Goal: Information Seeking & Learning: Check status

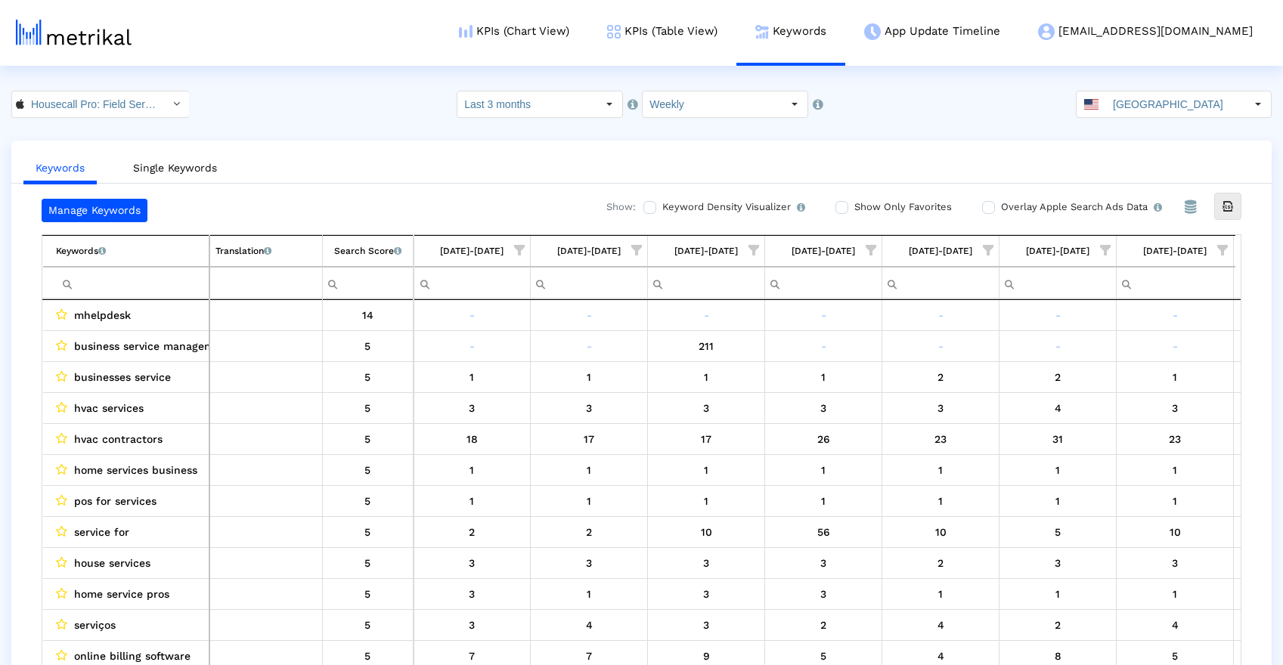
scroll to position [0, 701]
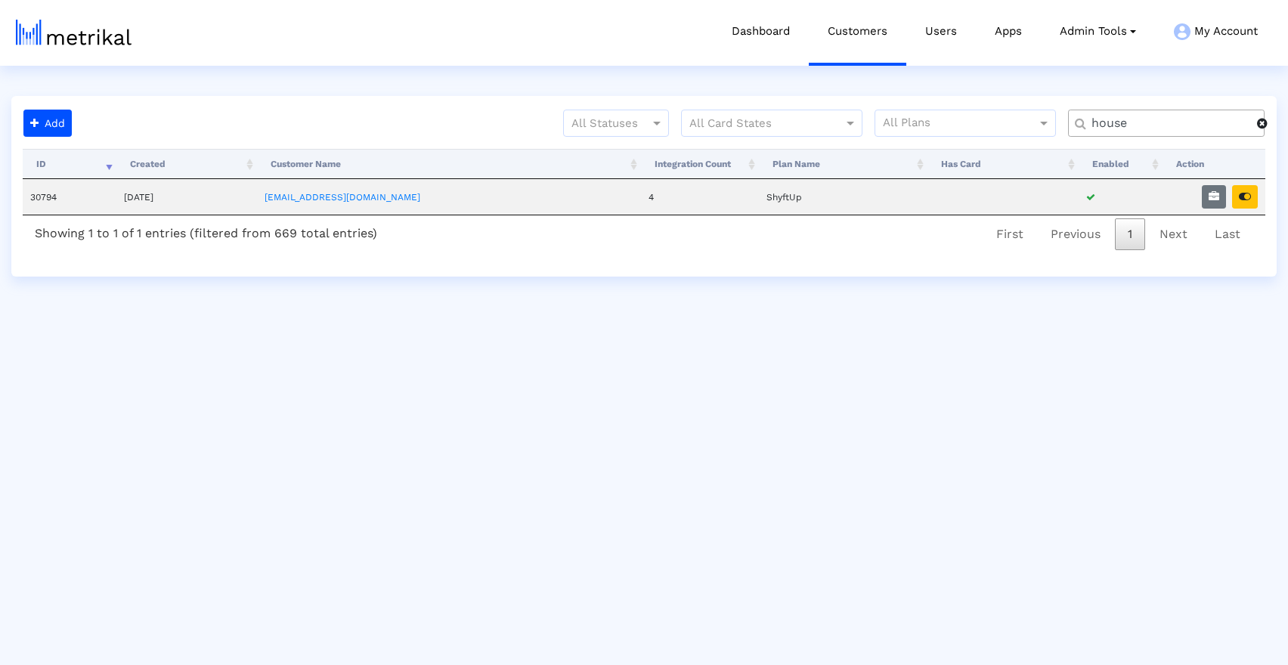
click at [1128, 123] on input "house" at bounding box center [1169, 124] width 176 height 16
type input "offer"
click at [1240, 195] on icon "button" at bounding box center [1245, 196] width 12 height 11
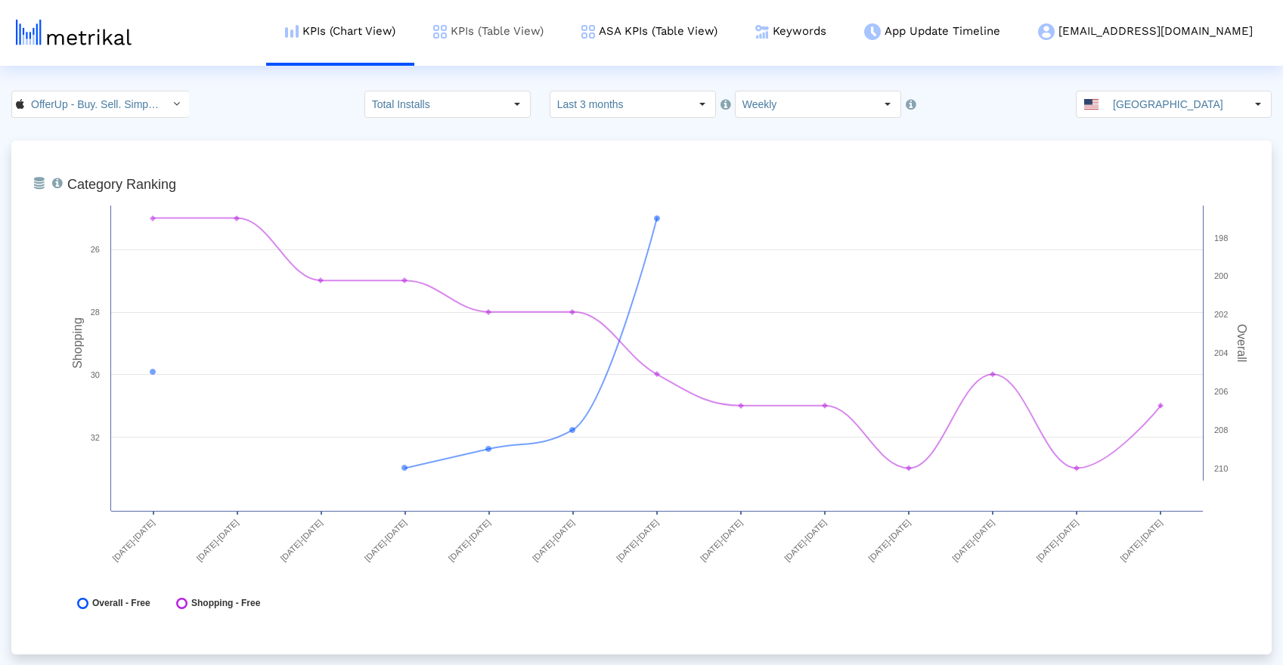
click at [562, 48] on link "KPIs (Table View)" at bounding box center [488, 31] width 148 height 63
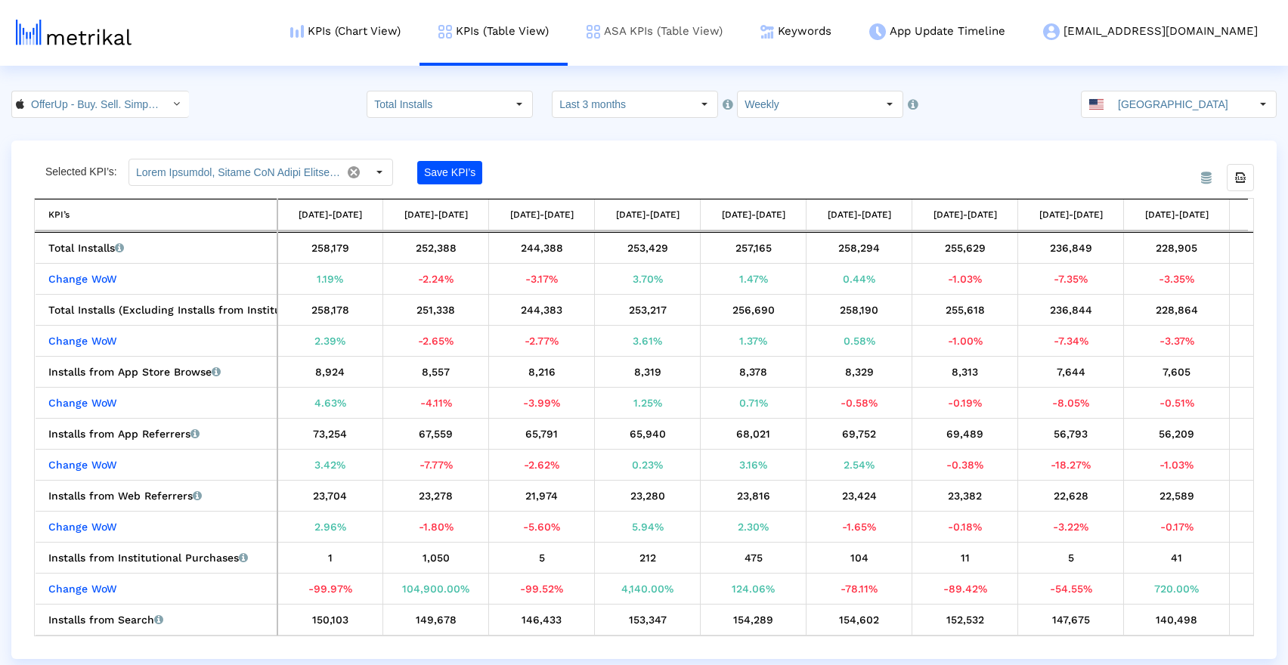
click at [741, 22] on link "ASA KPIs (Table View)" at bounding box center [655, 31] width 174 height 63
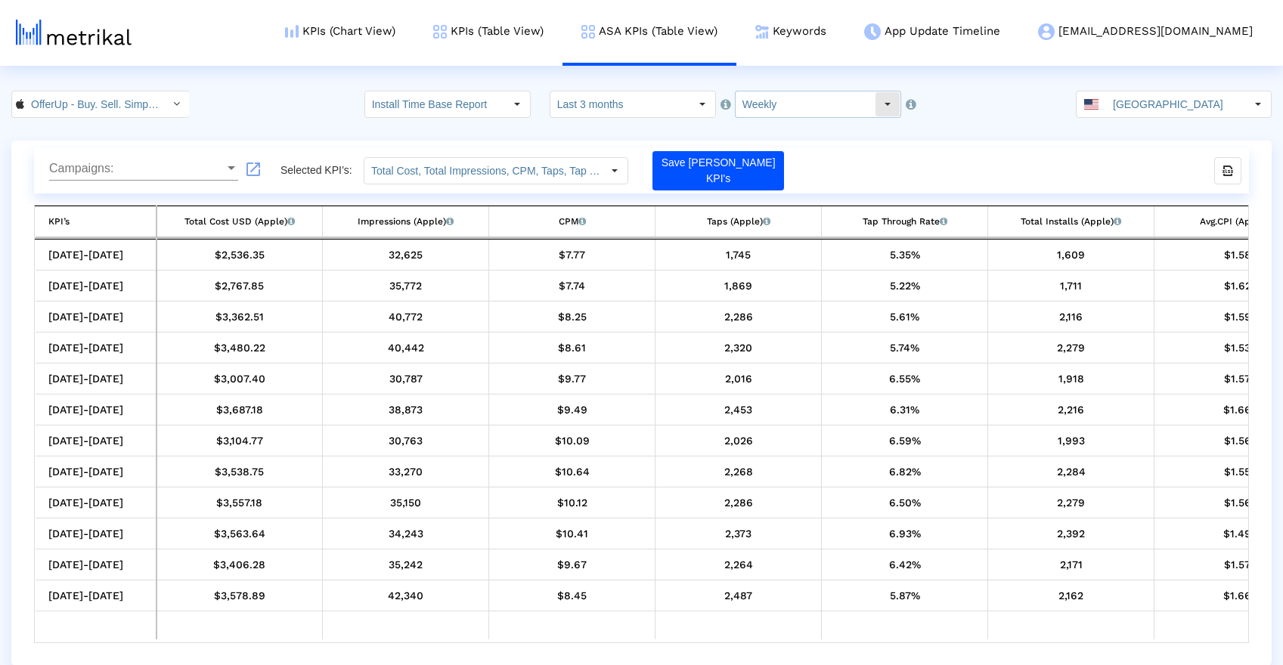
click at [762, 100] on input "Weekly" at bounding box center [804, 104] width 139 height 26
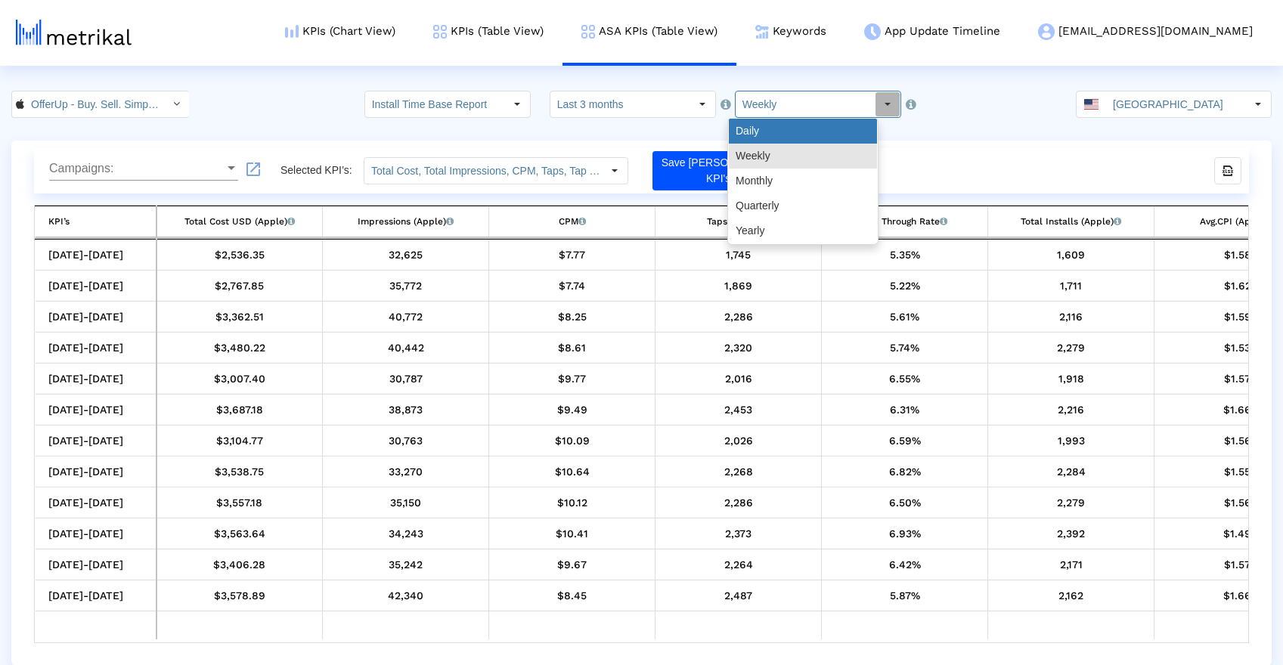
click at [768, 128] on div "Daily" at bounding box center [803, 131] width 148 height 25
type input "Daily"
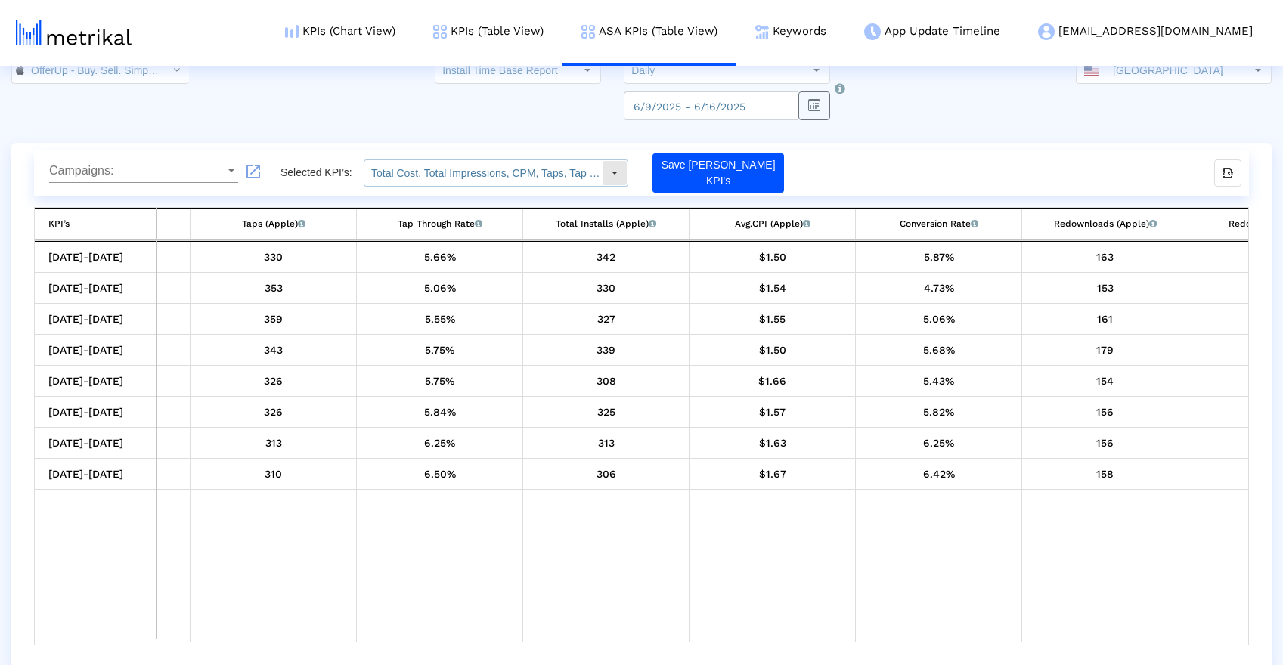
click at [531, 169] on input "Total Cost, Total Impressions, CPM, Taps, Tap Through Rate, Total Installs, Avg…" at bounding box center [482, 173] width 237 height 26
drag, startPoint x: 816, startPoint y: 536, endPoint x: 816, endPoint y: 523, distance: 12.9
click at [816, 536] on td "Data grid" at bounding box center [772, 566] width 166 height 152
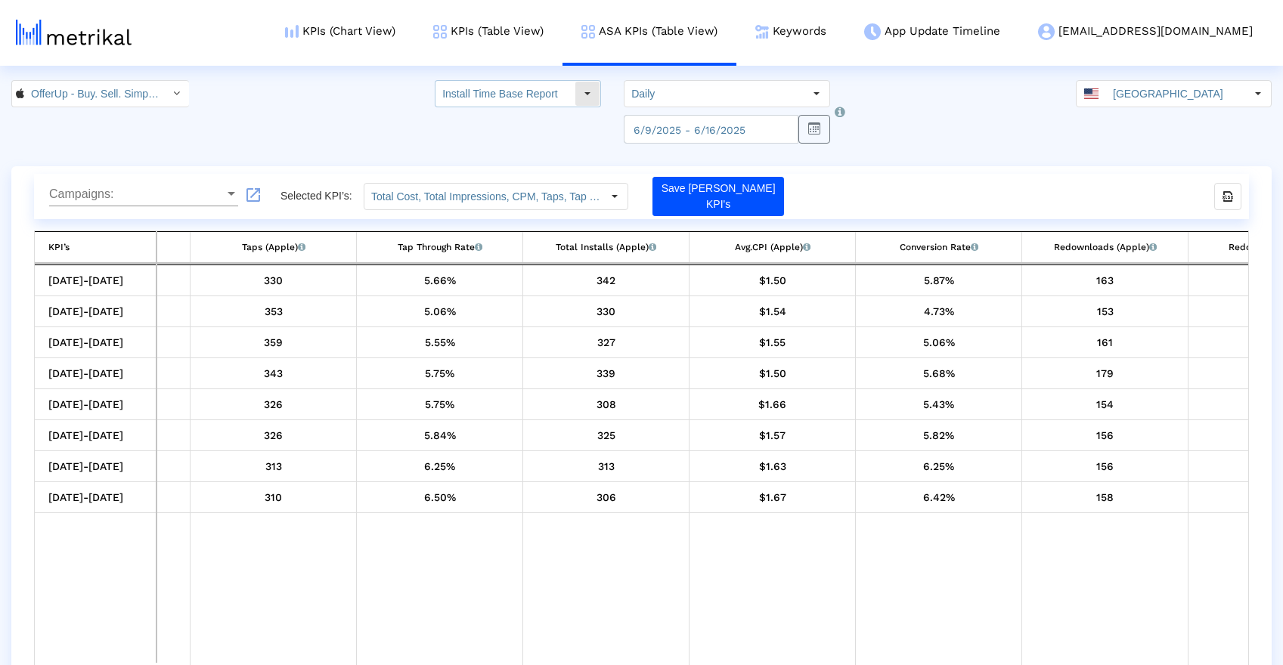
click at [542, 96] on input "Install Time Base Report" at bounding box center [504, 94] width 139 height 26
click at [761, 171] on div "Campaigns: Campaigns: launch Selected KPI’s: Total Cost, Total Impressions, CPM…" at bounding box center [641, 428] width 1260 height 525
click at [574, 184] on input "Total Cost, Total Impressions, CPM, Taps, Tap Through Rate, Total Installs, Avg…" at bounding box center [482, 197] width 237 height 26
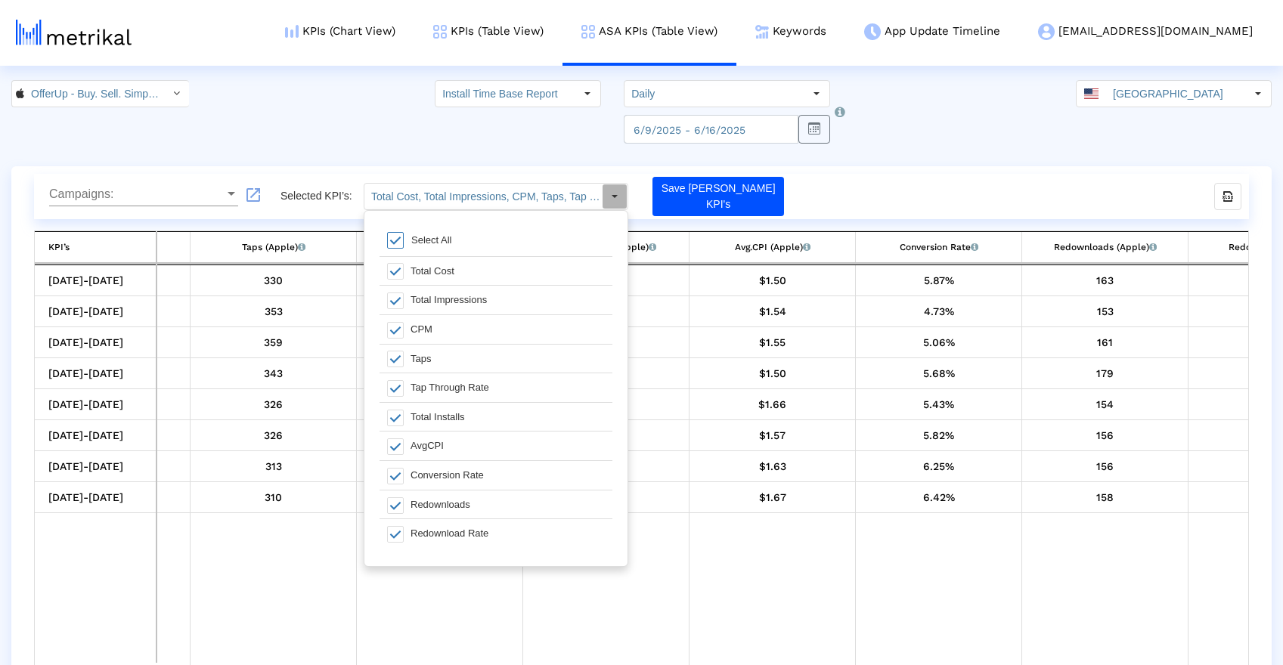
click at [323, 150] on crea-index "OfferUp - Buy. Sell. Simple. < 468996152 > Install Time Base Report Pull down t…" at bounding box center [641, 385] width 1283 height 611
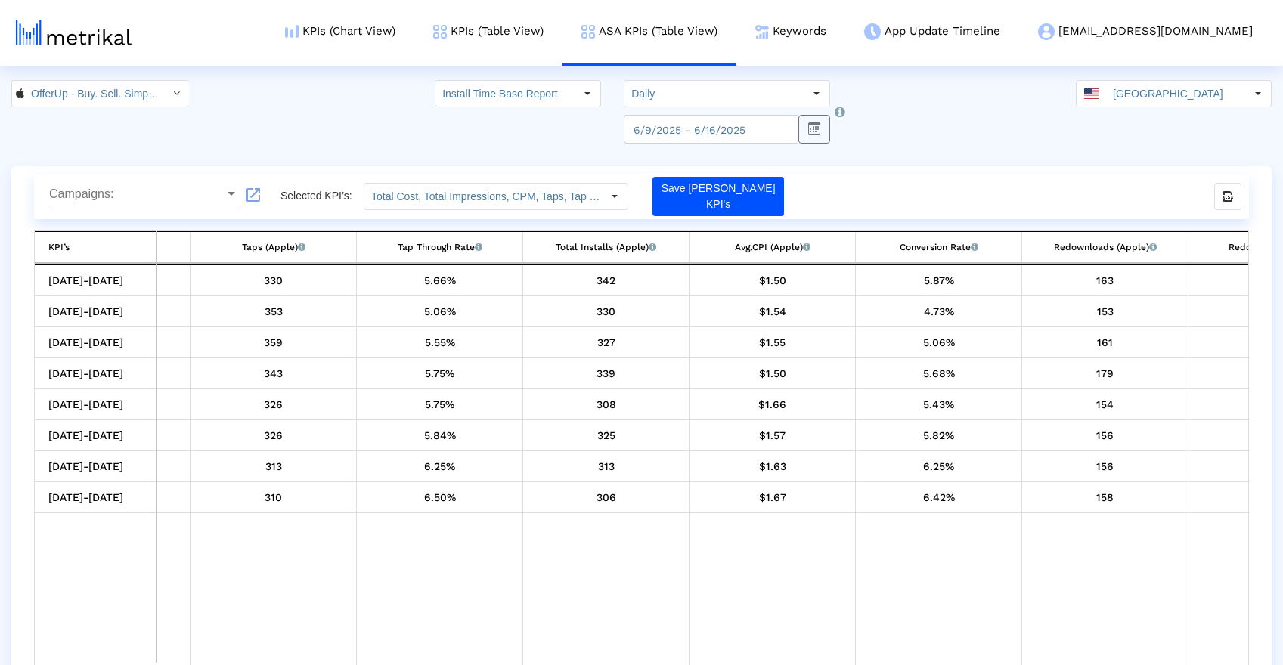
click at [190, 191] on span "Campaigns:" at bounding box center [136, 194] width 175 height 14
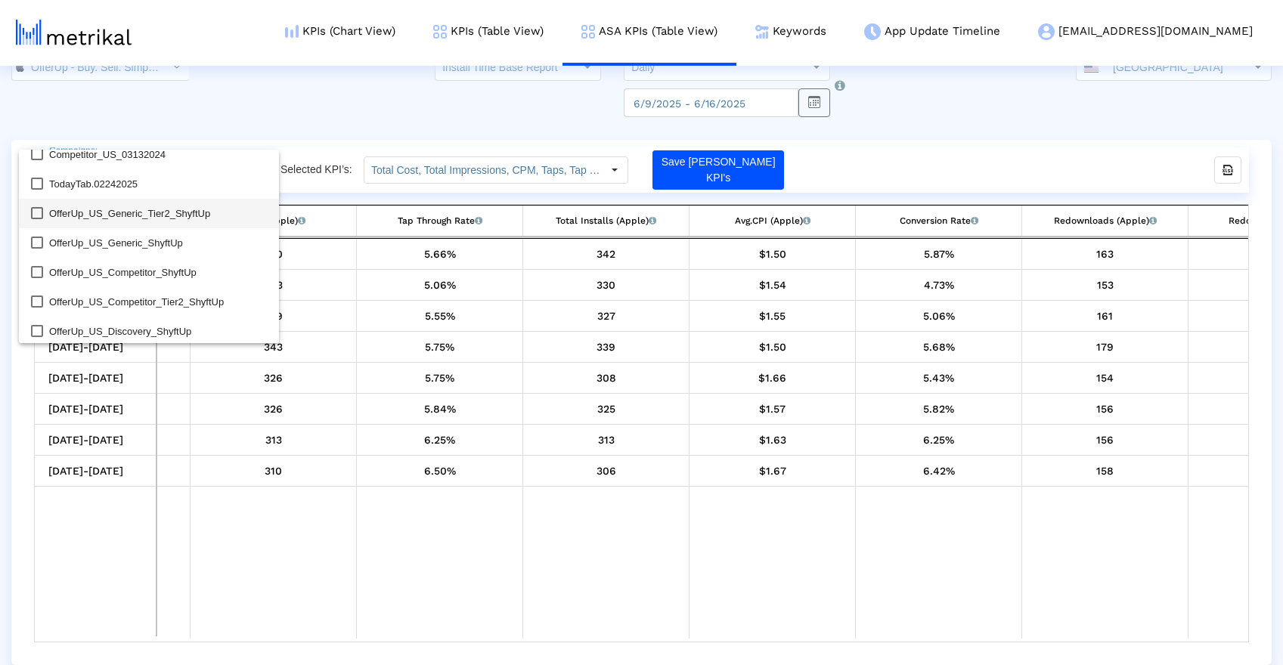
click at [40, 217] on mat-pseudo-checkbox at bounding box center [37, 213] width 12 height 12
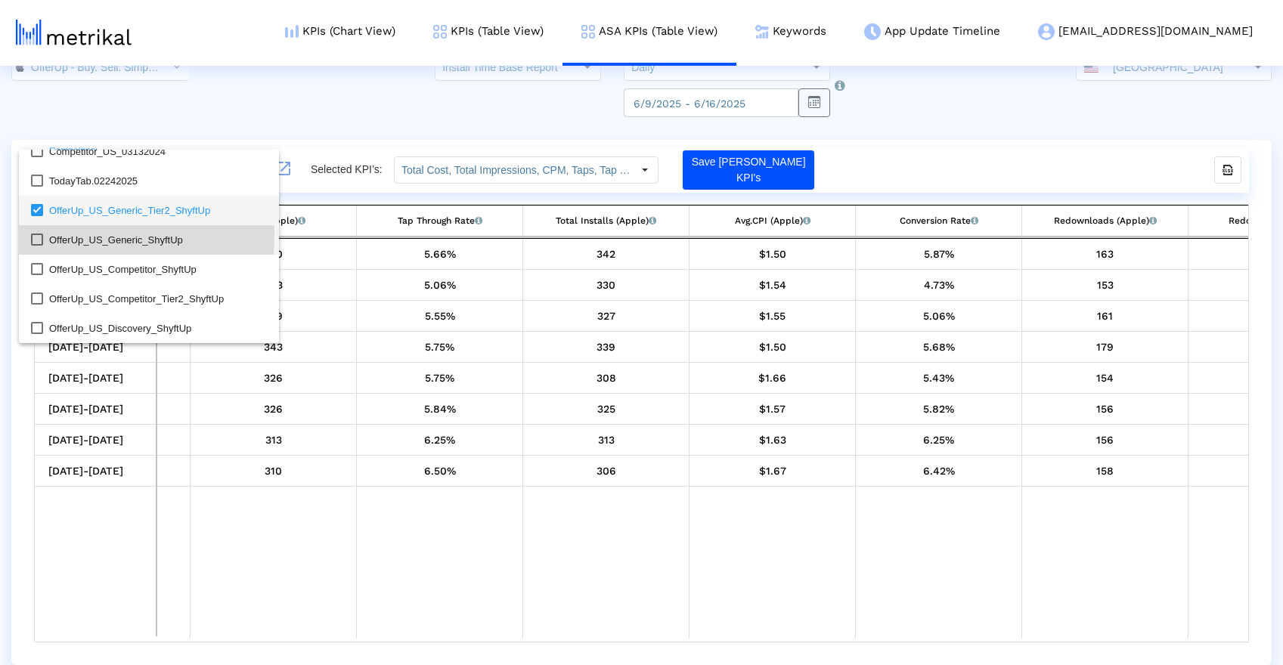
click at [34, 234] on mat-pseudo-checkbox at bounding box center [37, 240] width 12 height 12
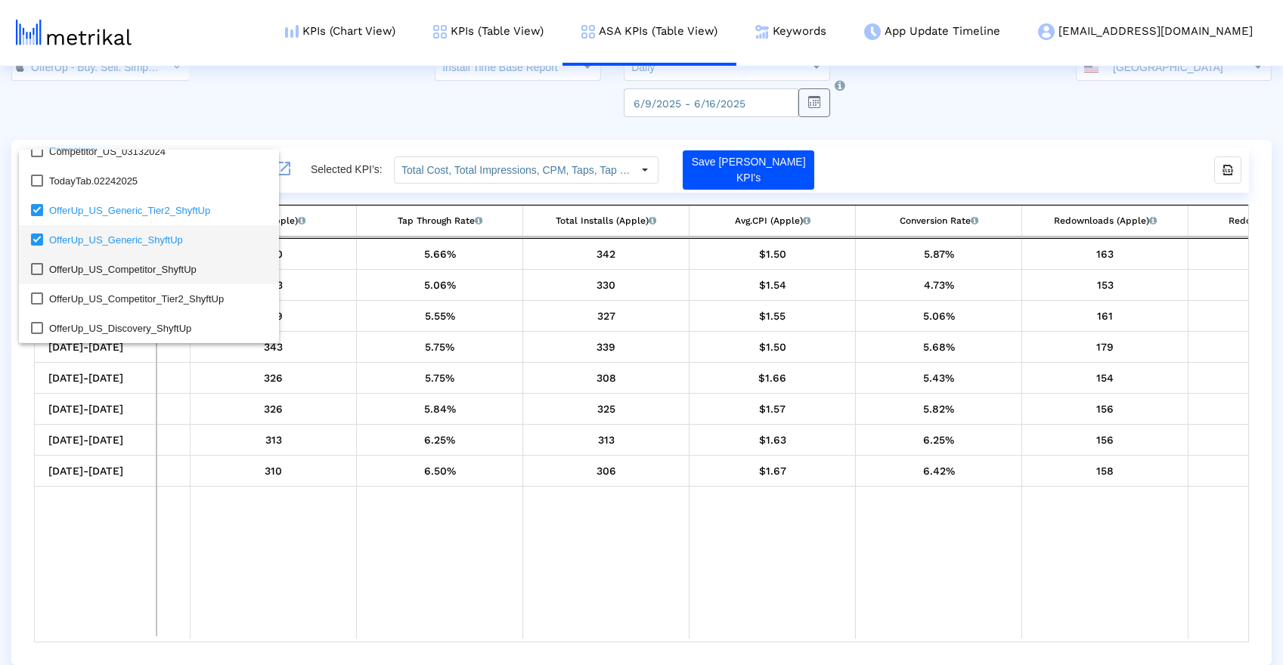
click at [33, 258] on mat-option "OfferUp_US_Competitor_ShyftUp" at bounding box center [149, 269] width 260 height 29
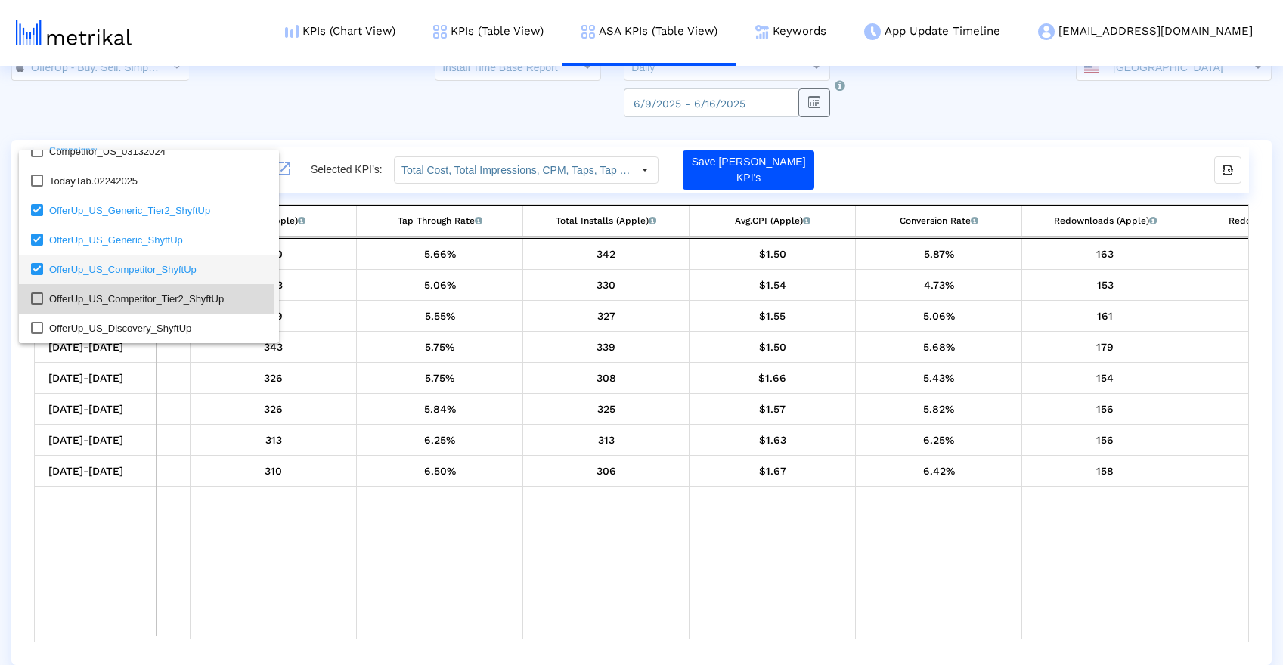
click at [31, 295] on mat-pseudo-checkbox at bounding box center [37, 299] width 12 height 12
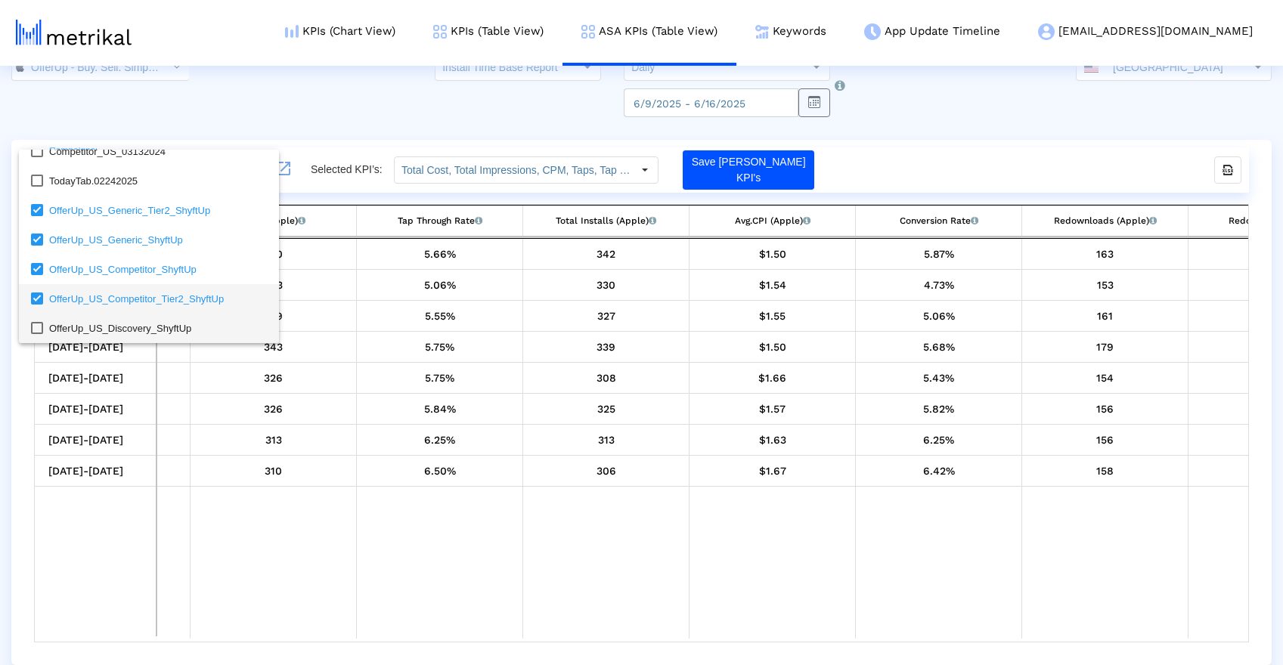
click at [31, 332] on mat-pseudo-checkbox at bounding box center [37, 328] width 12 height 12
click at [399, 557] on div at bounding box center [641, 332] width 1283 height 665
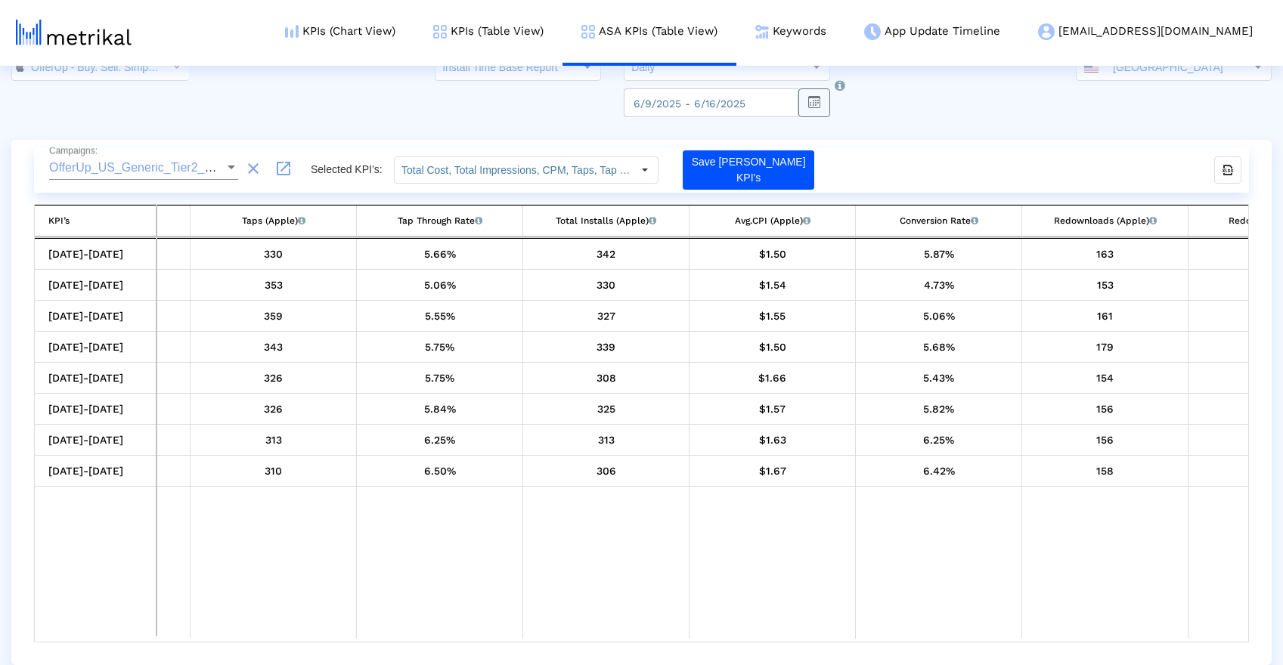
click at [288, 168] on mat-icon "launch" at bounding box center [283, 168] width 18 height 18
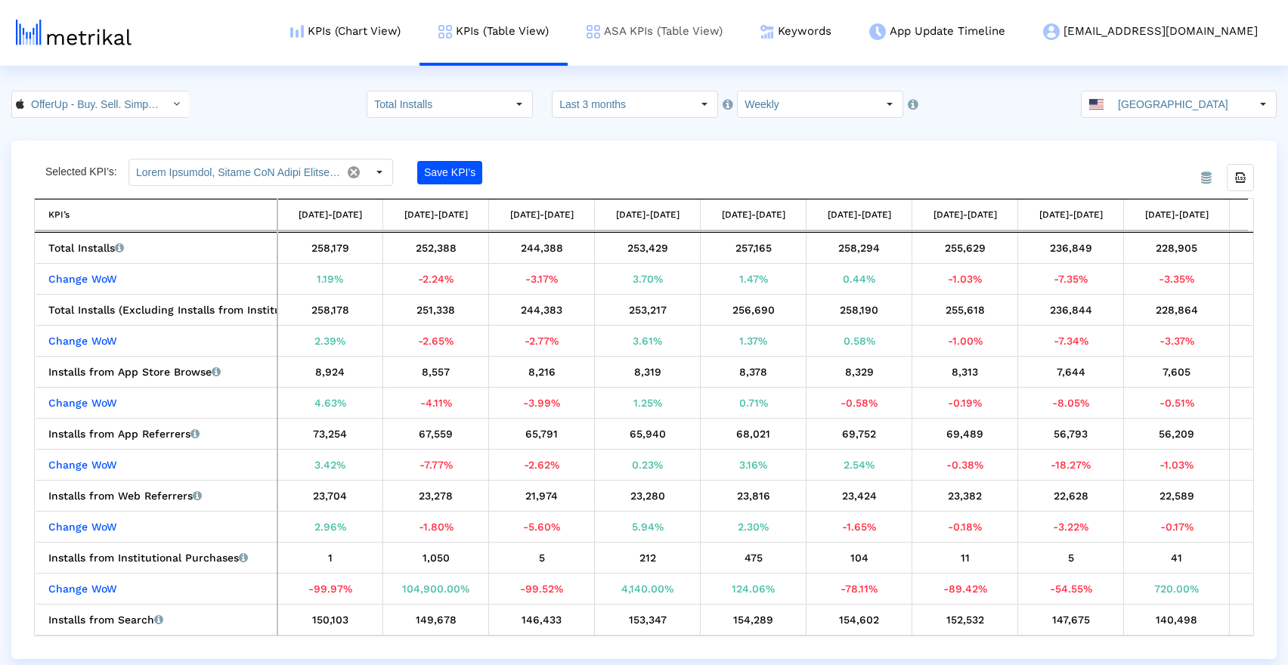
click at [732, 38] on link "ASA KPIs (Table View)" at bounding box center [655, 31] width 174 height 63
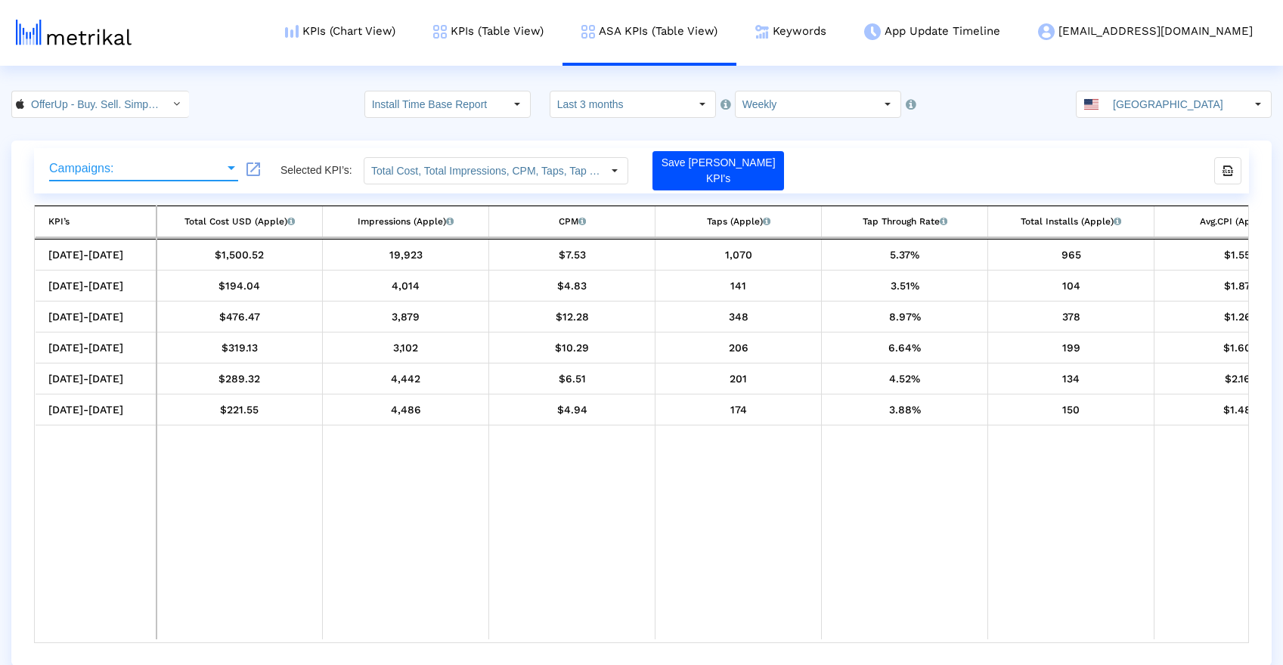
click at [212, 168] on span "Campaigns:" at bounding box center [136, 169] width 175 height 14
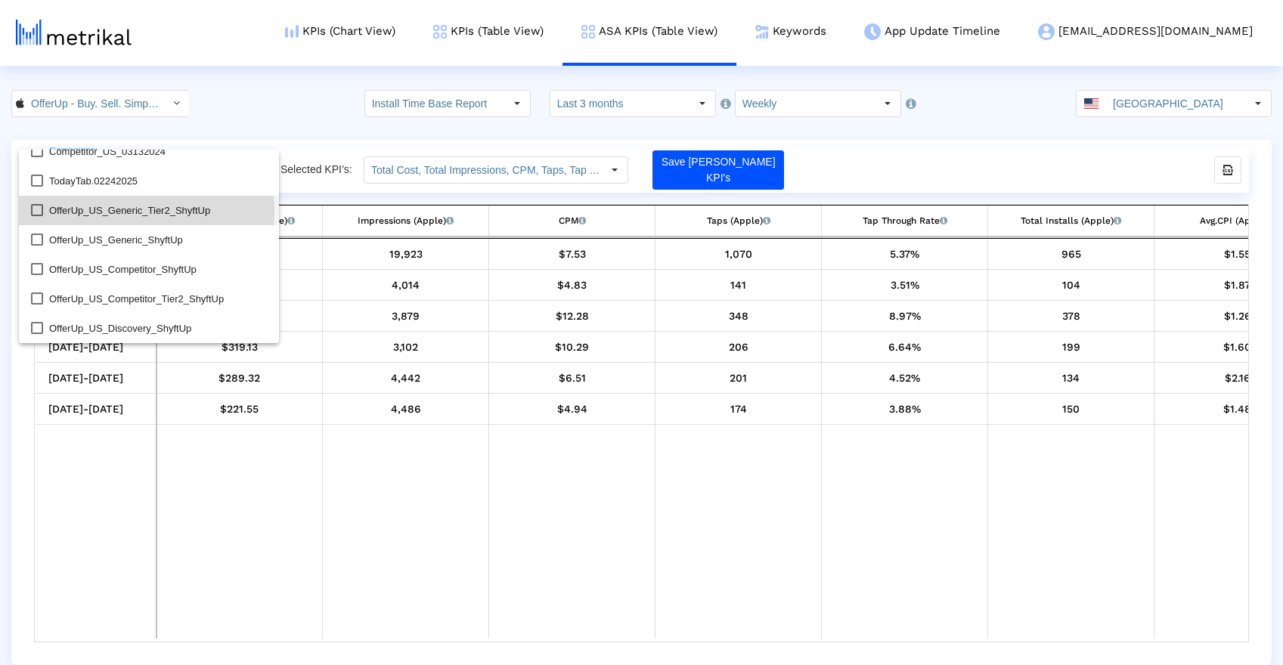
click at [35, 211] on mat-pseudo-checkbox at bounding box center [37, 210] width 12 height 12
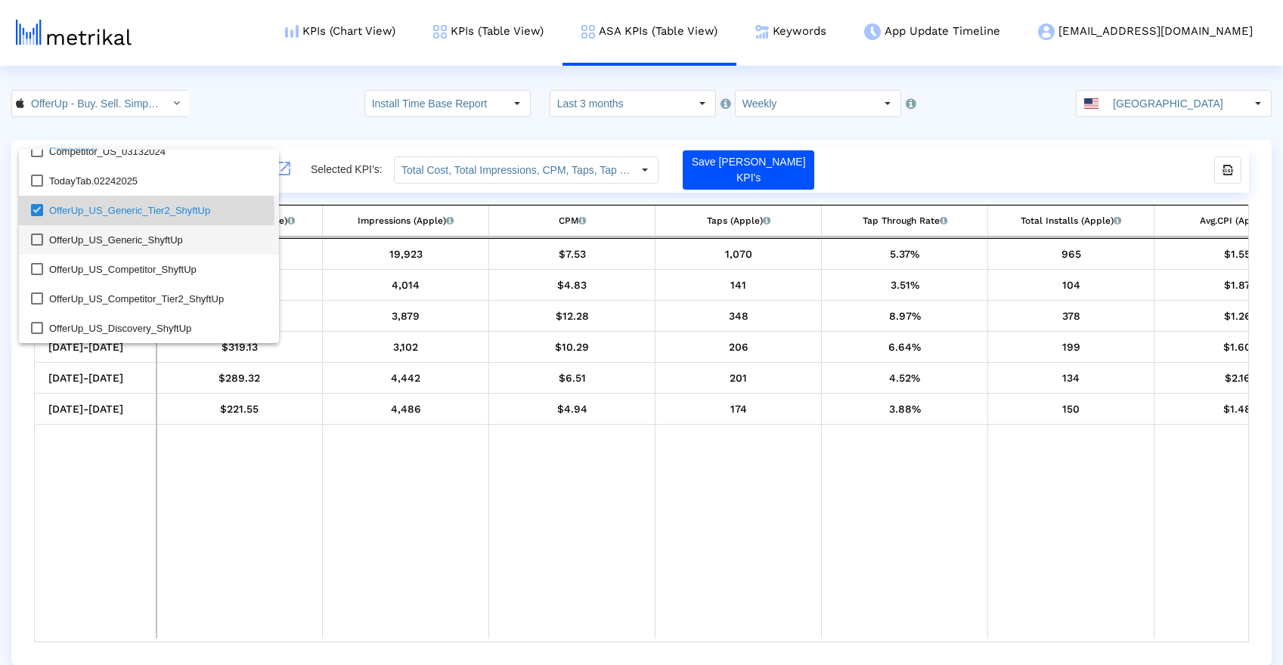
drag, startPoint x: 40, startPoint y: 234, endPoint x: 41, endPoint y: 249, distance: 15.1
click at [40, 235] on mat-pseudo-checkbox at bounding box center [37, 240] width 12 height 12
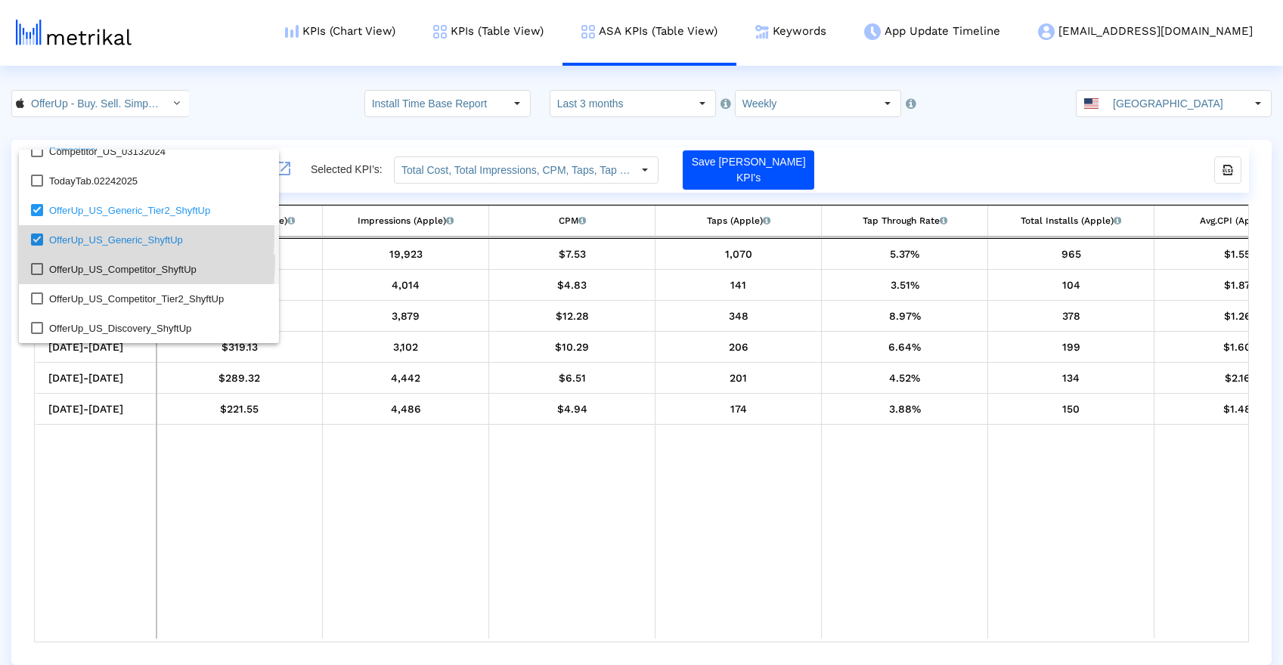
click at [41, 260] on mat-option "OfferUp_US_Competitor_ShyftUp" at bounding box center [149, 269] width 260 height 29
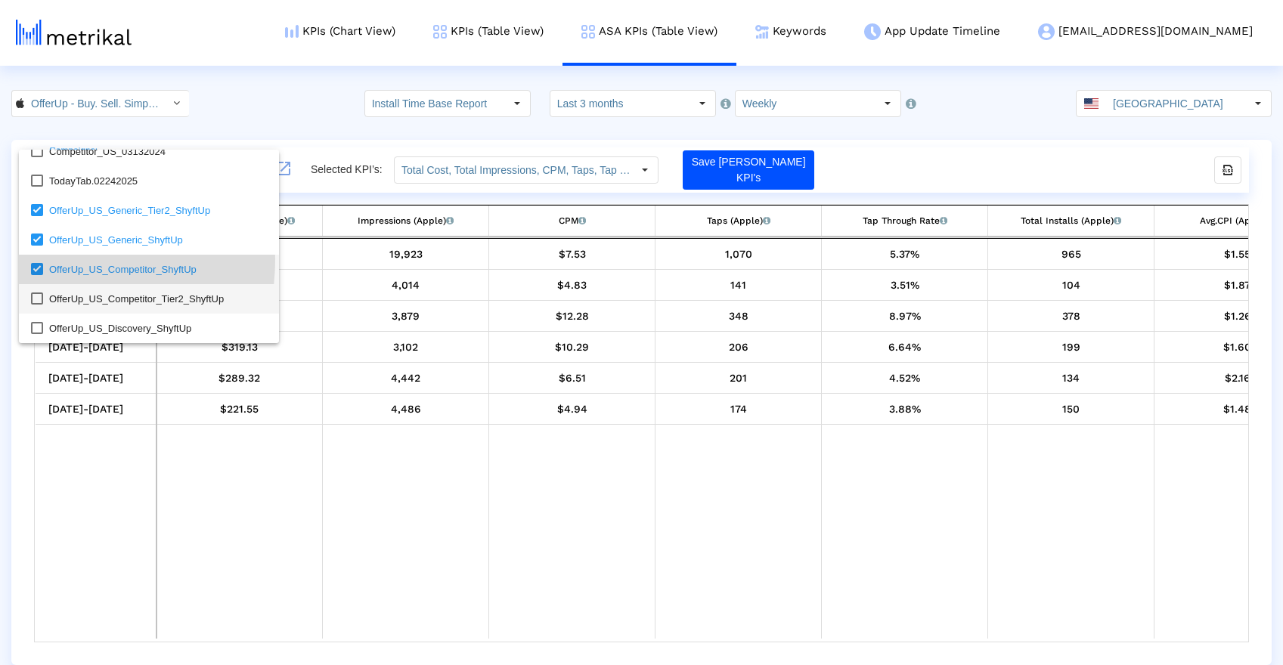
click at [40, 292] on mat-option "OfferUp_US_Competitor_Tier2_ShyftUp" at bounding box center [149, 298] width 260 height 29
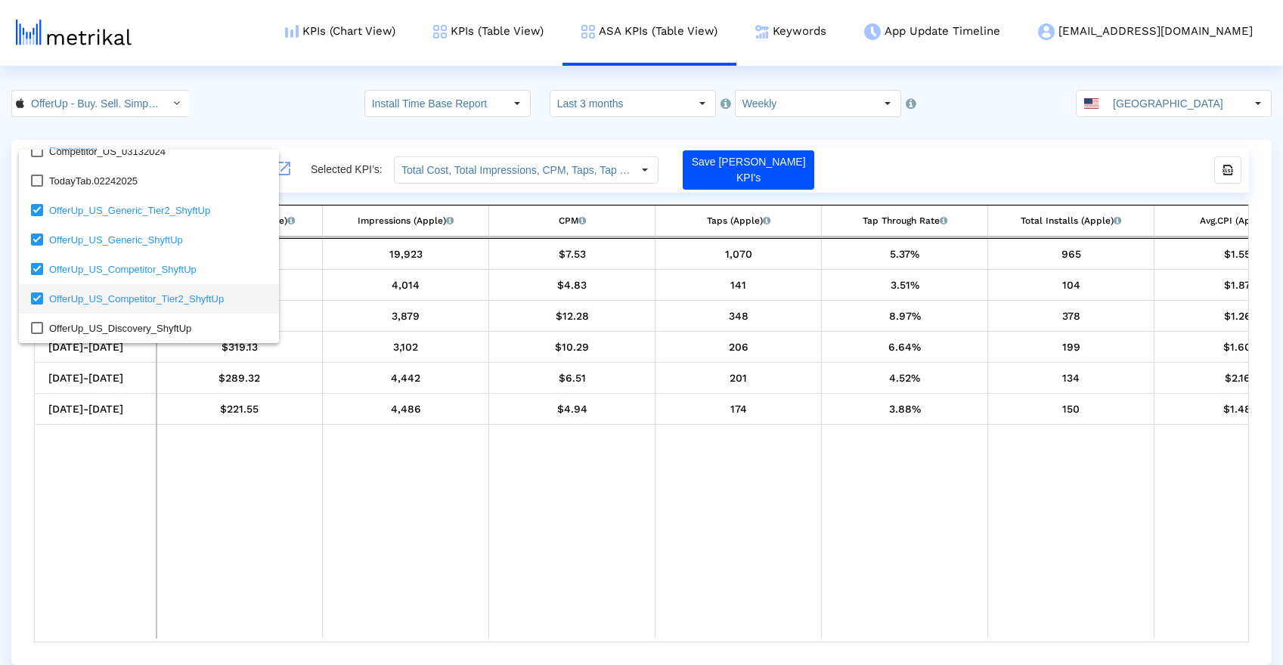
click at [291, 167] on div at bounding box center [641, 332] width 1283 height 665
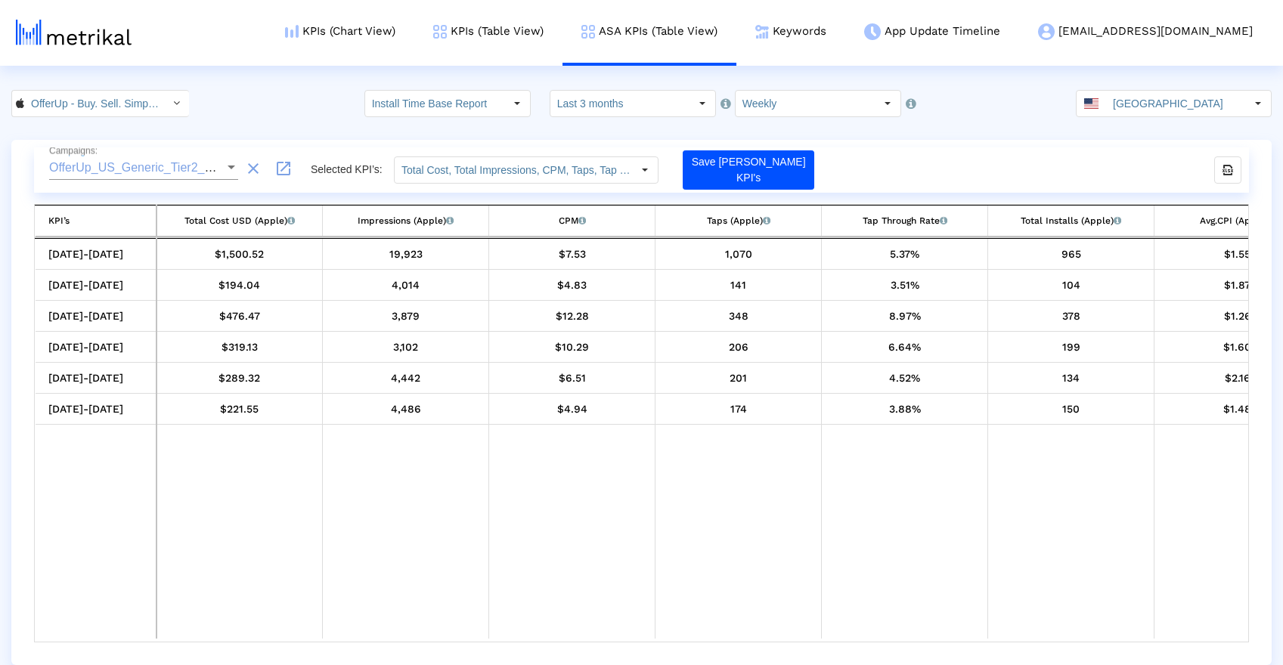
click at [289, 166] on mat-icon "launch" at bounding box center [283, 168] width 18 height 18
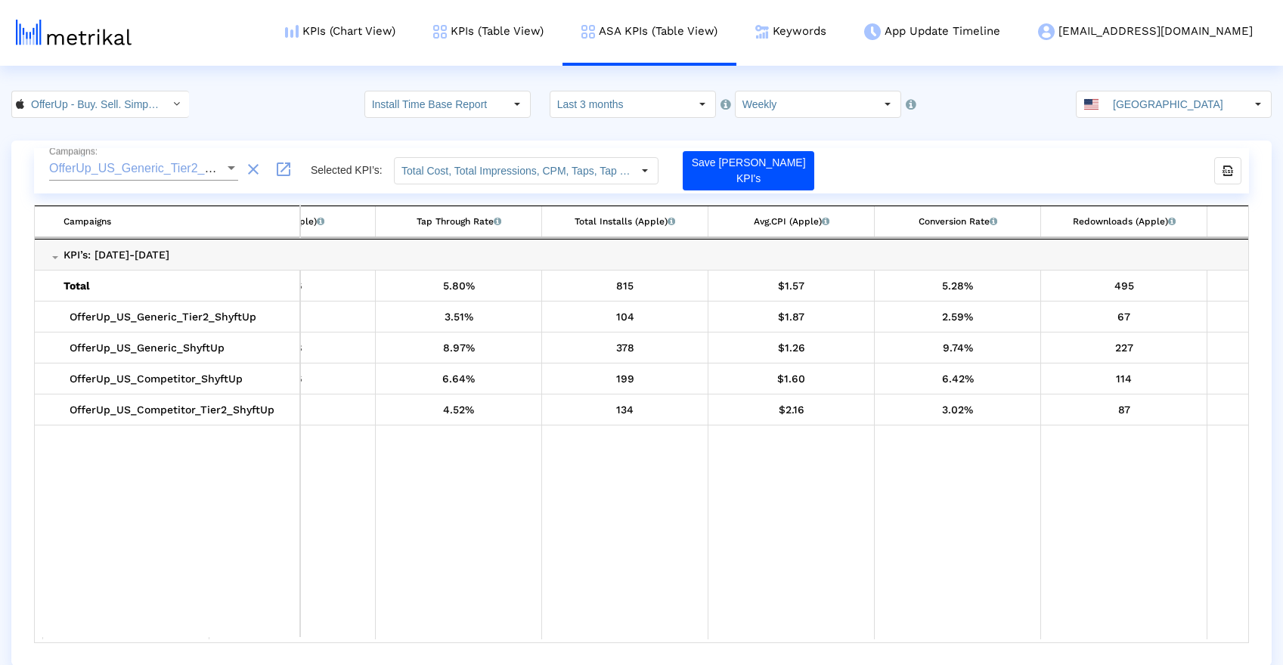
click at [54, 255] on div "Collapse" at bounding box center [53, 258] width 10 height 14
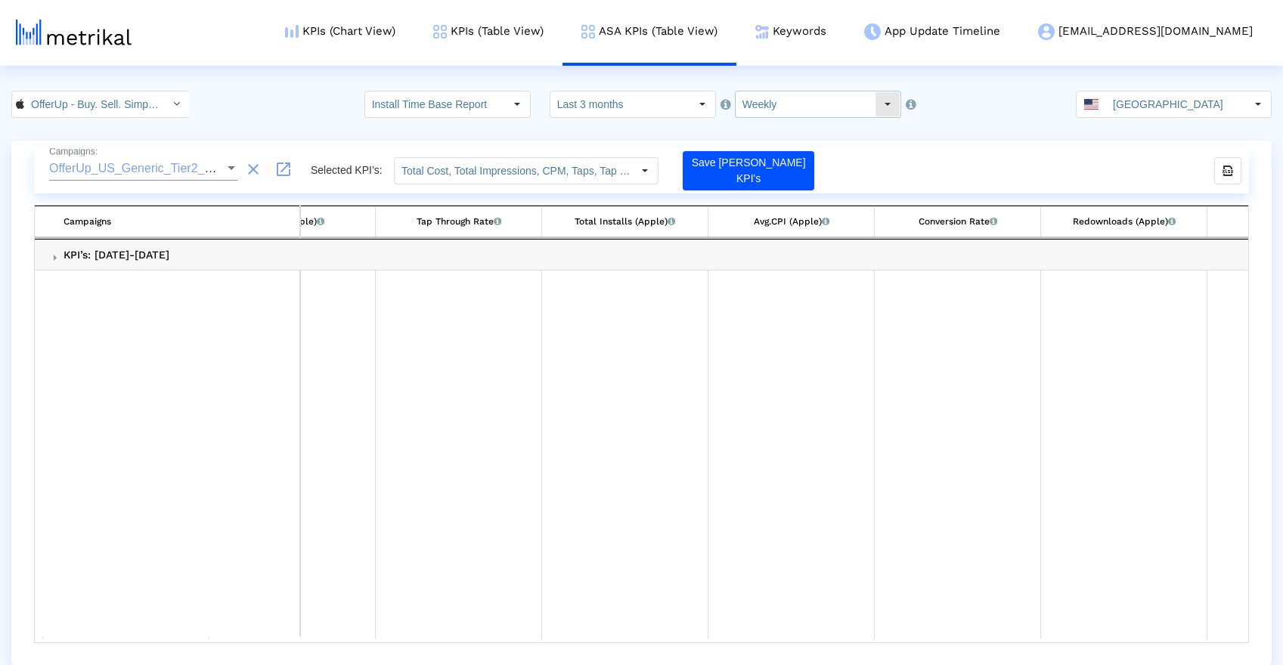
click at [782, 105] on input "Weekly" at bounding box center [804, 104] width 139 height 26
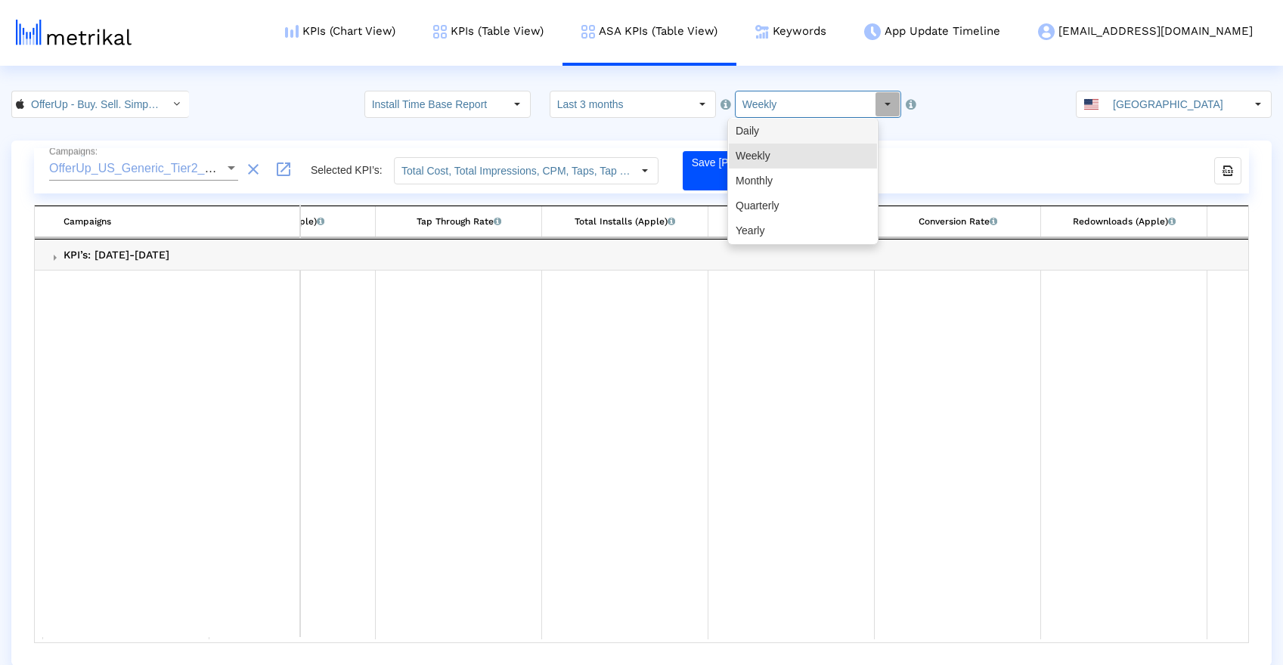
click at [780, 133] on div "Daily" at bounding box center [803, 131] width 148 height 25
type input "Daily"
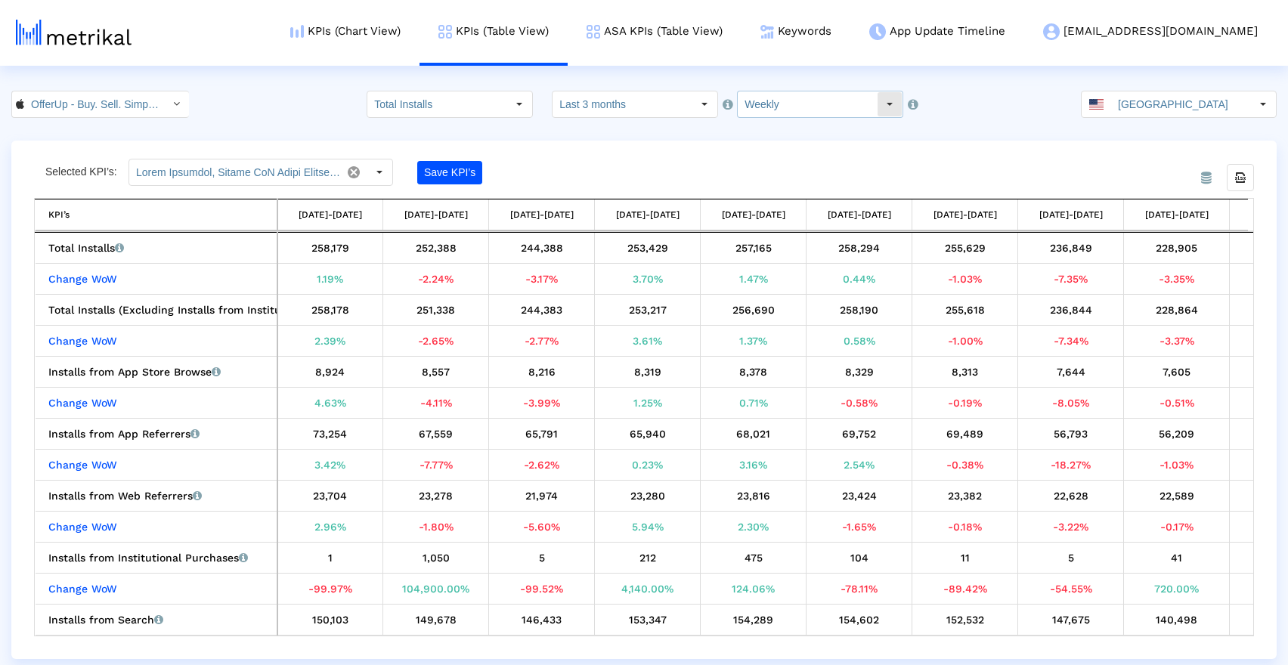
click at [837, 107] on input "Weekly" at bounding box center [807, 104] width 139 height 26
click at [829, 125] on div "Weekly" at bounding box center [805, 131] width 148 height 25
click at [711, 38] on link "ASA KPIs (Table View)" at bounding box center [655, 31] width 174 height 63
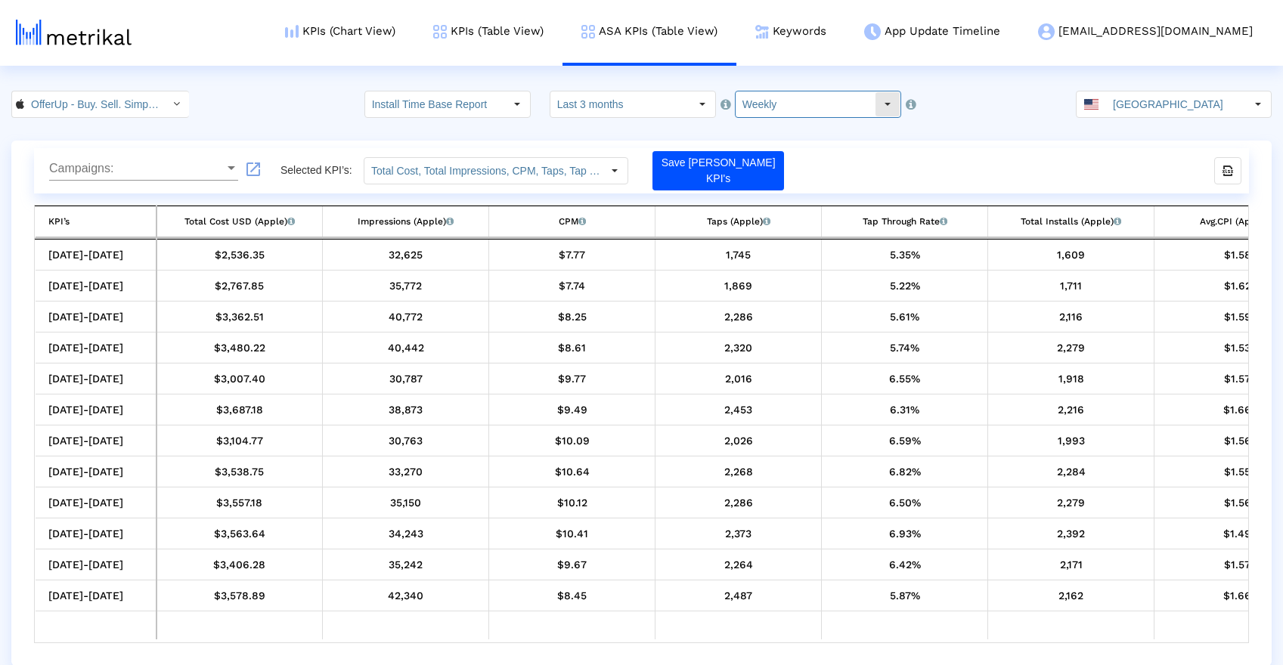
click at [755, 93] on input "Weekly" at bounding box center [804, 104] width 139 height 26
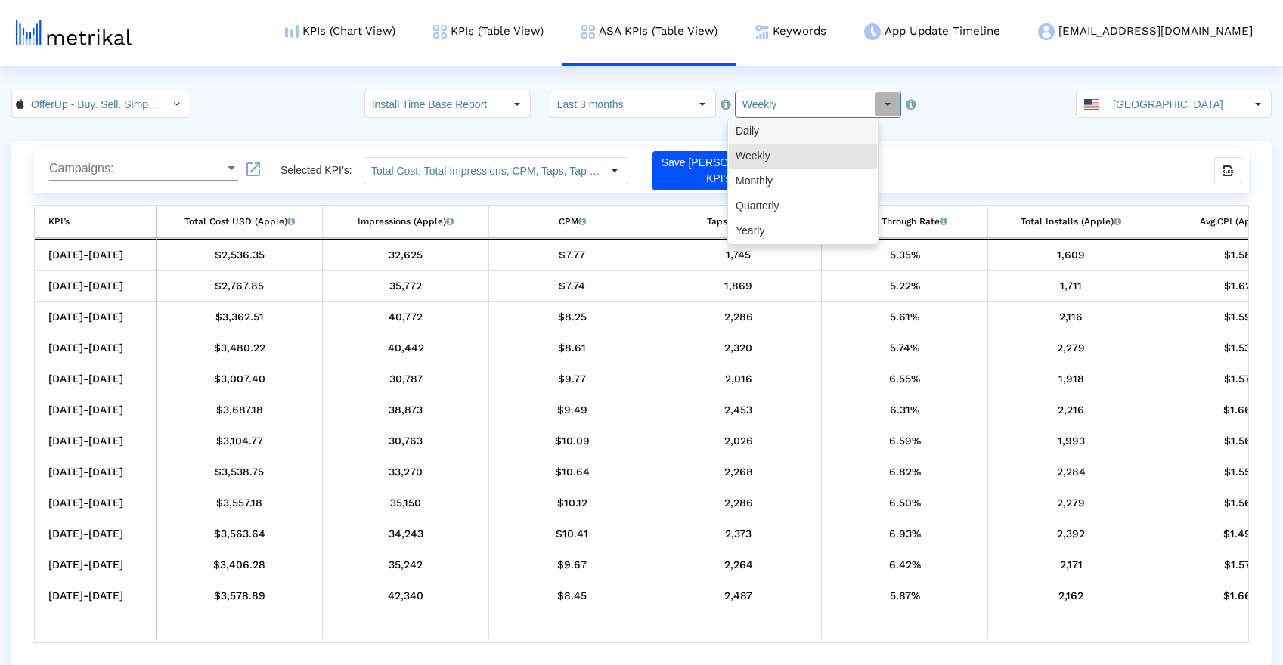
click at [766, 132] on div "Daily" at bounding box center [803, 131] width 148 height 25
type input "Daily"
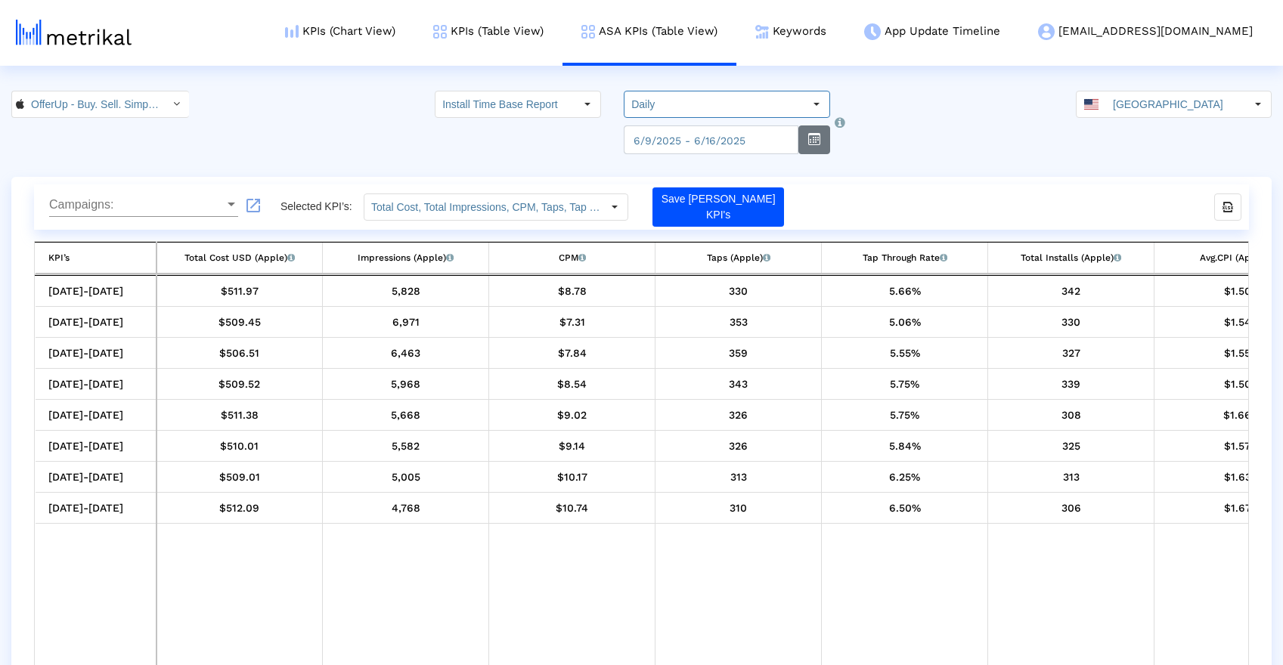
click at [806, 141] on button "button" at bounding box center [814, 139] width 32 height 29
select select "6"
select select "2025"
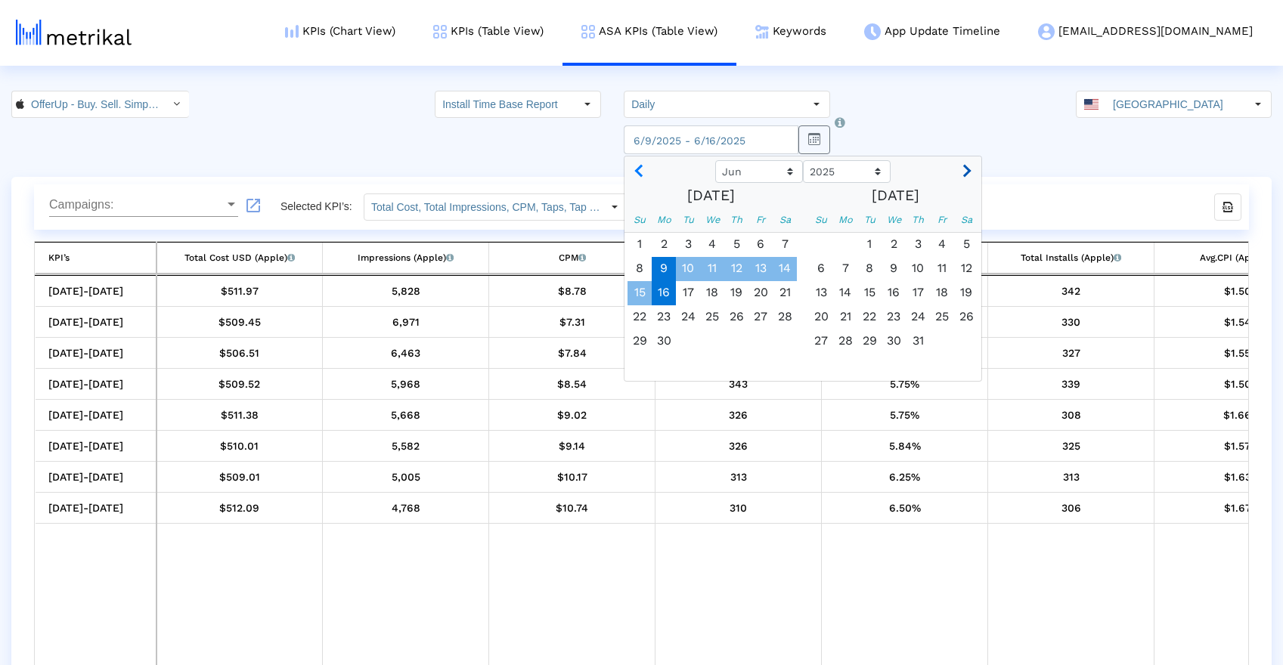
click at [958, 173] on span "Next month" at bounding box center [964, 171] width 13 height 13
select select "8"
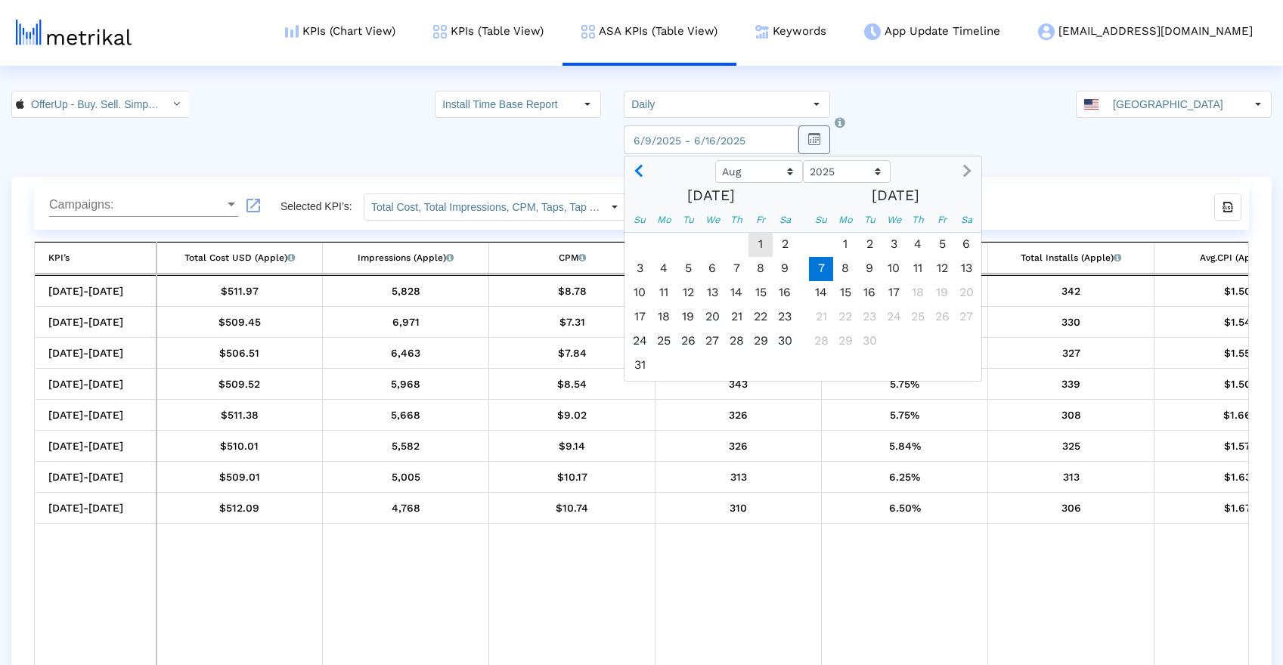
click at [813, 274] on span "7" at bounding box center [821, 269] width 24 height 24
type input "2025-09-07"
click at [958, 172] on button "Next month" at bounding box center [965, 171] width 20 height 24
select select "8"
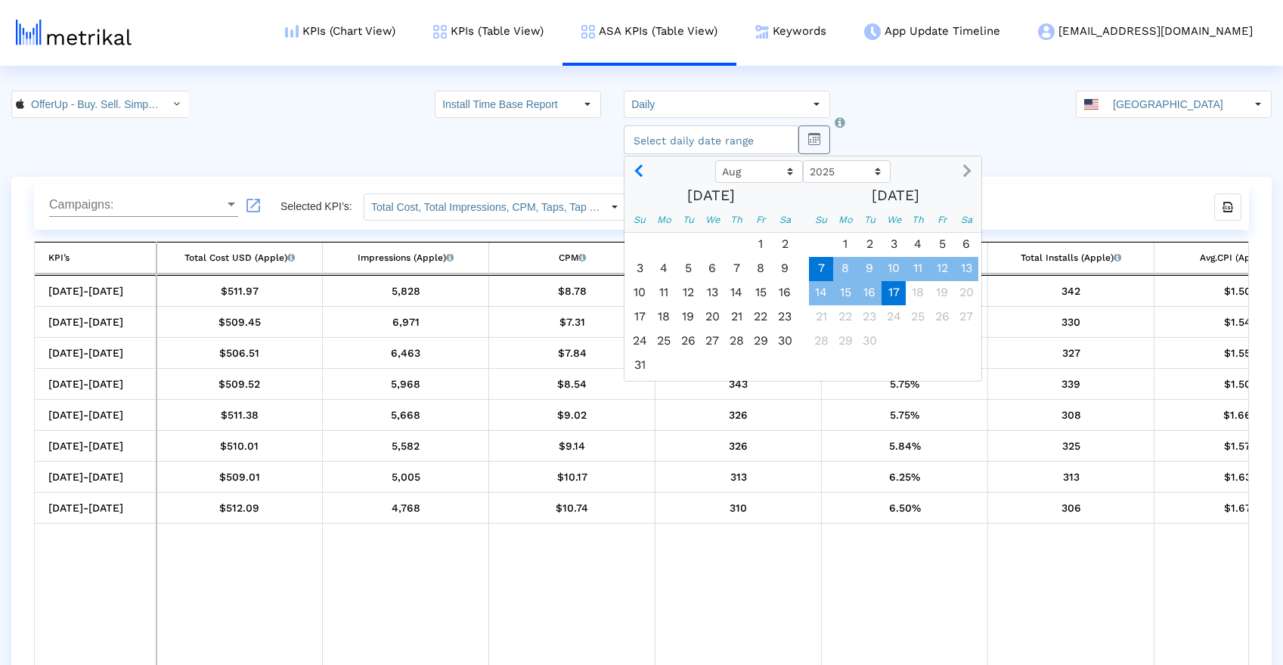
click at [882, 290] on span "17" at bounding box center [893, 293] width 24 height 24
type input "2025-09-17"
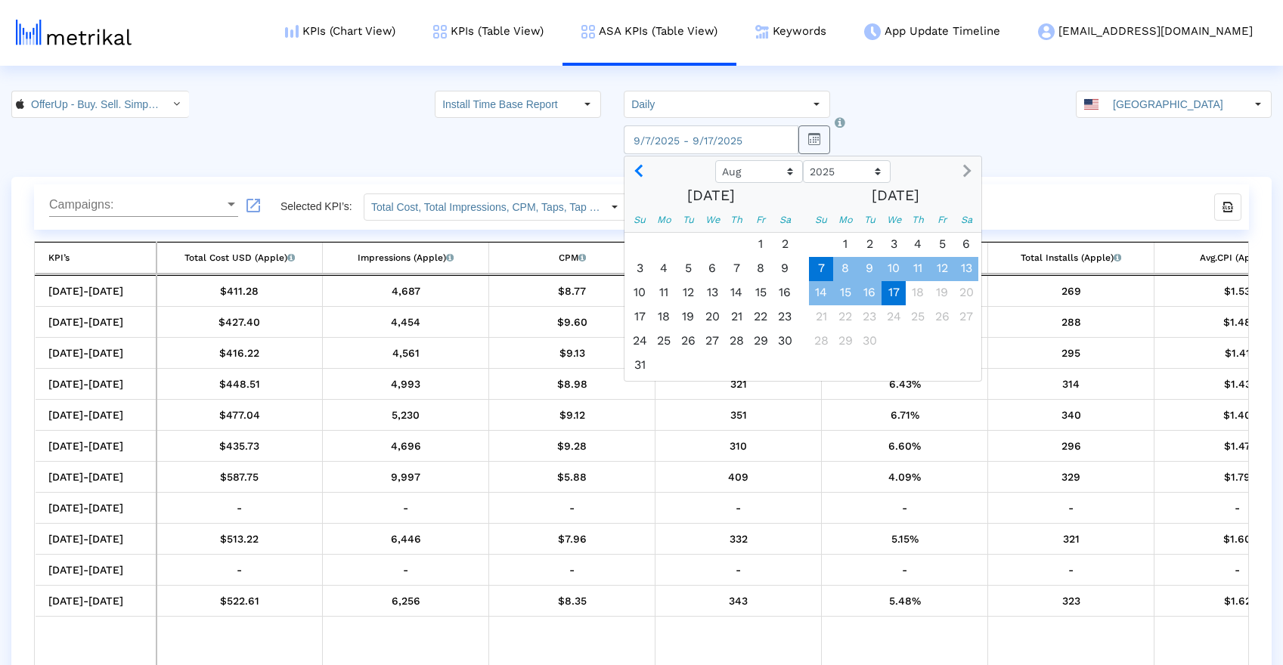
click at [314, 94] on div "OfferUp - Buy. Sell. Simple. < 468996152 > Install Time Base Report Select how …" at bounding box center [641, 122] width 1283 height 63
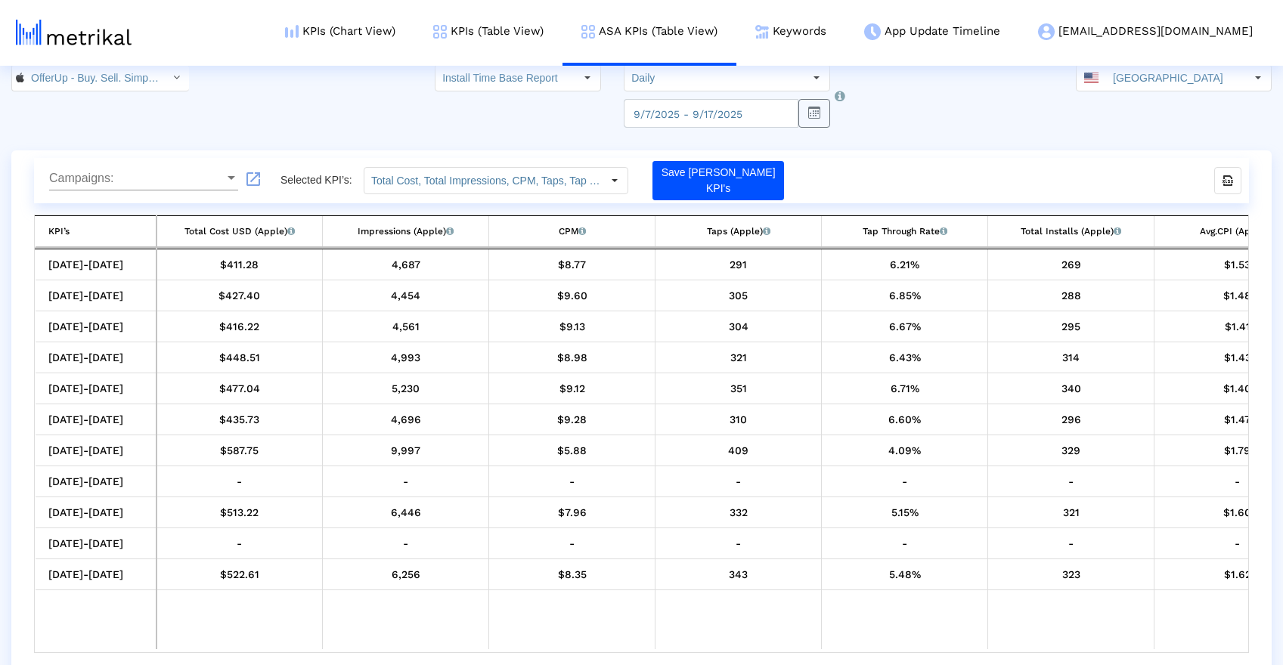
scroll to position [0, 125]
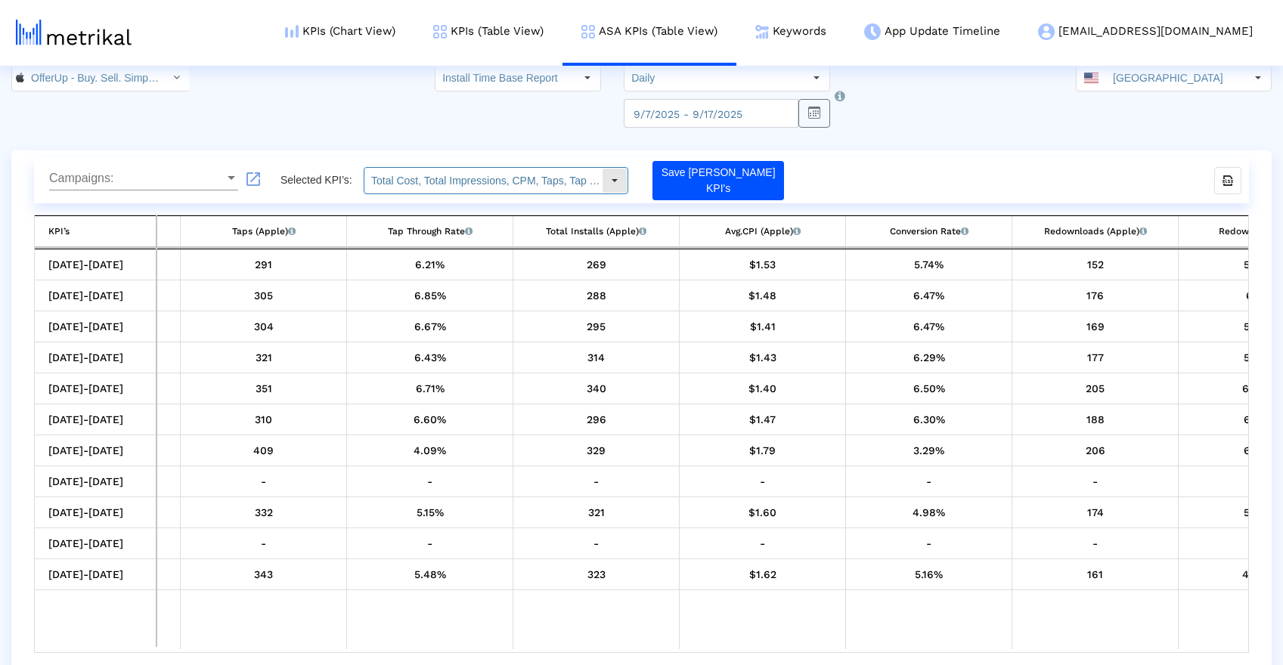
click at [560, 188] on input "Total Cost, Total Impressions, CPM, Taps, Tap Through Rate, Total Installs, Avg…" at bounding box center [482, 181] width 237 height 26
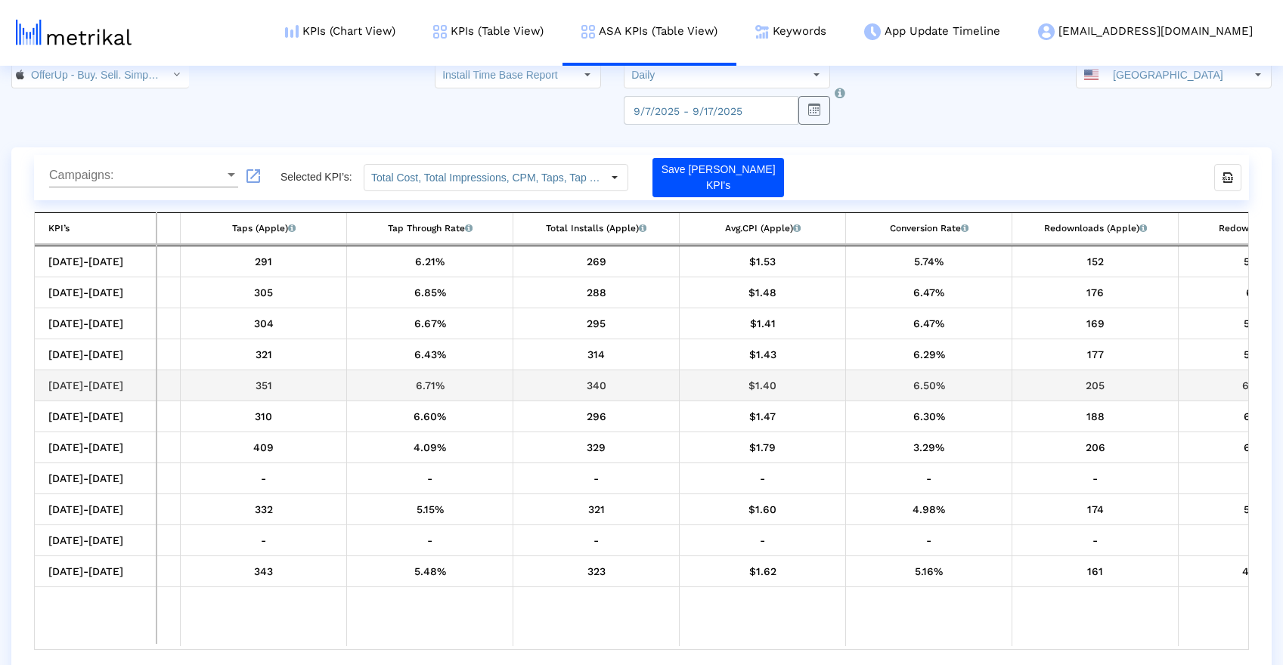
click at [925, 372] on td "6.50%" at bounding box center [929, 385] width 166 height 31
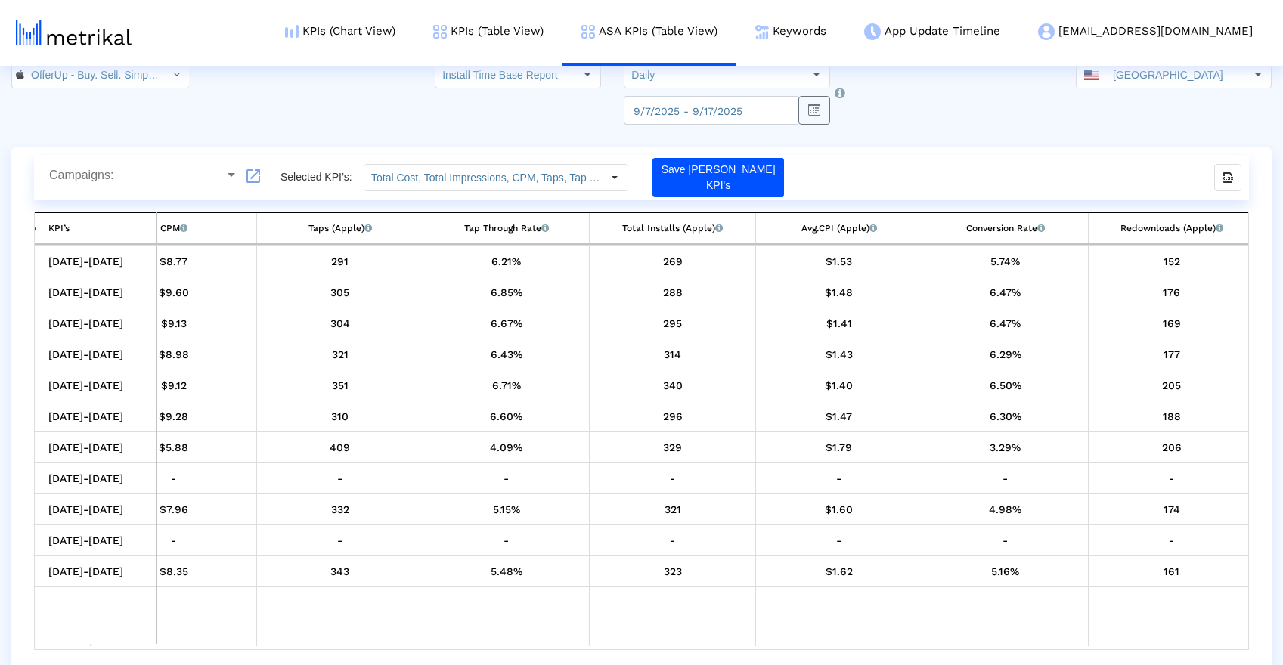
scroll to position [0, 296]
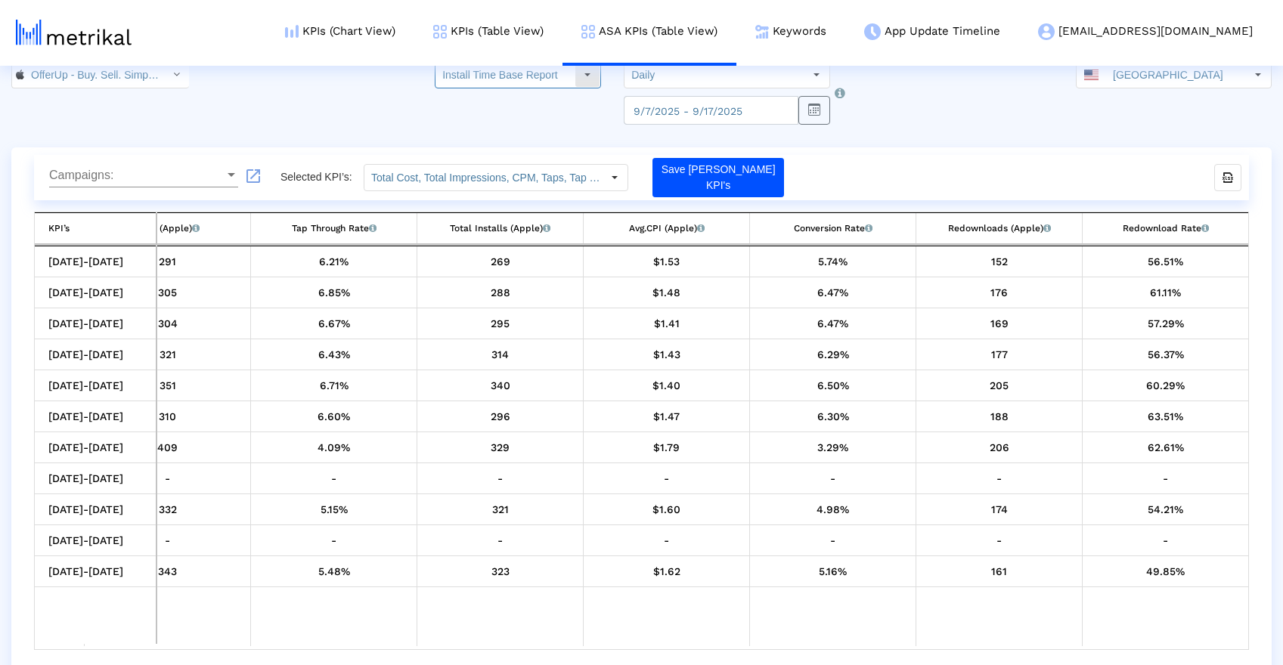
click at [508, 68] on input "Install Time Base Report" at bounding box center [504, 75] width 139 height 26
click at [581, 631] on td "Data grid" at bounding box center [500, 616] width 166 height 59
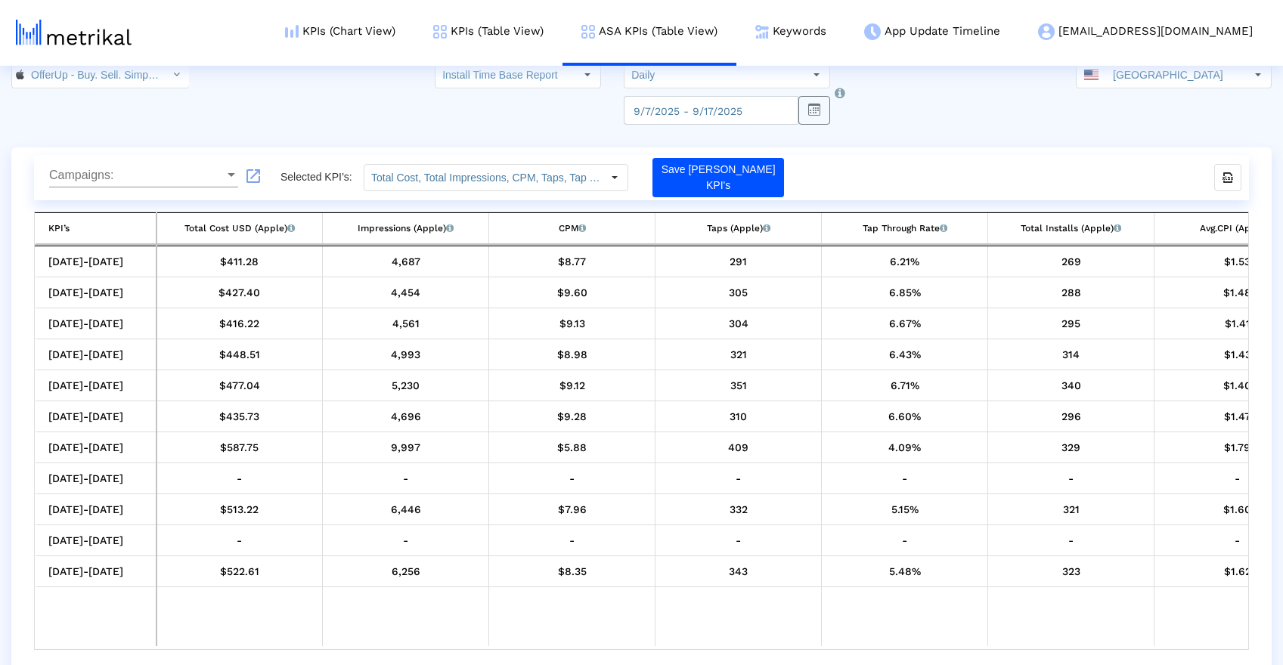
scroll to position [0, 571]
